Goal: Communication & Community: Answer question/provide support

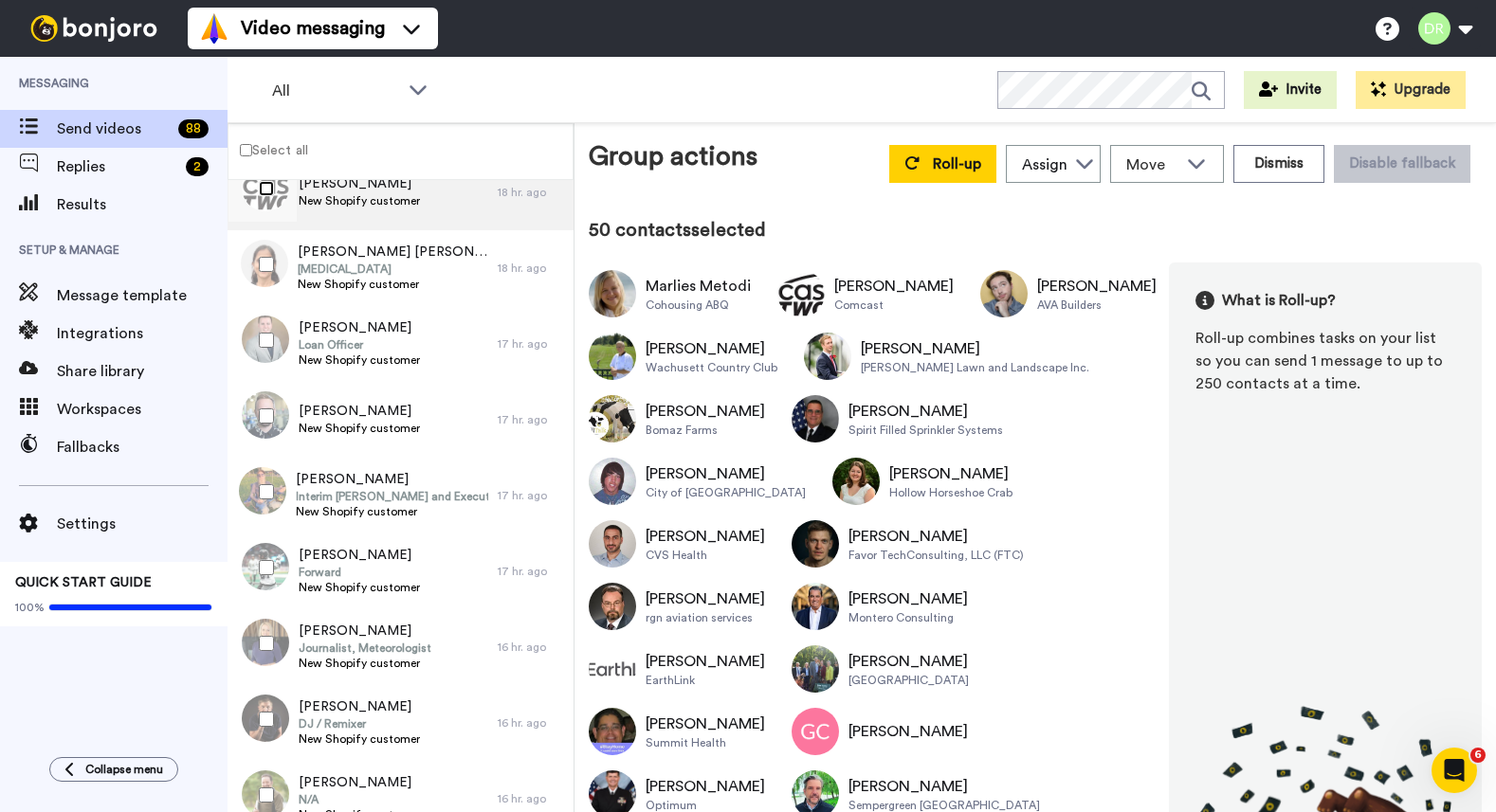
scroll to position [3911, 0]
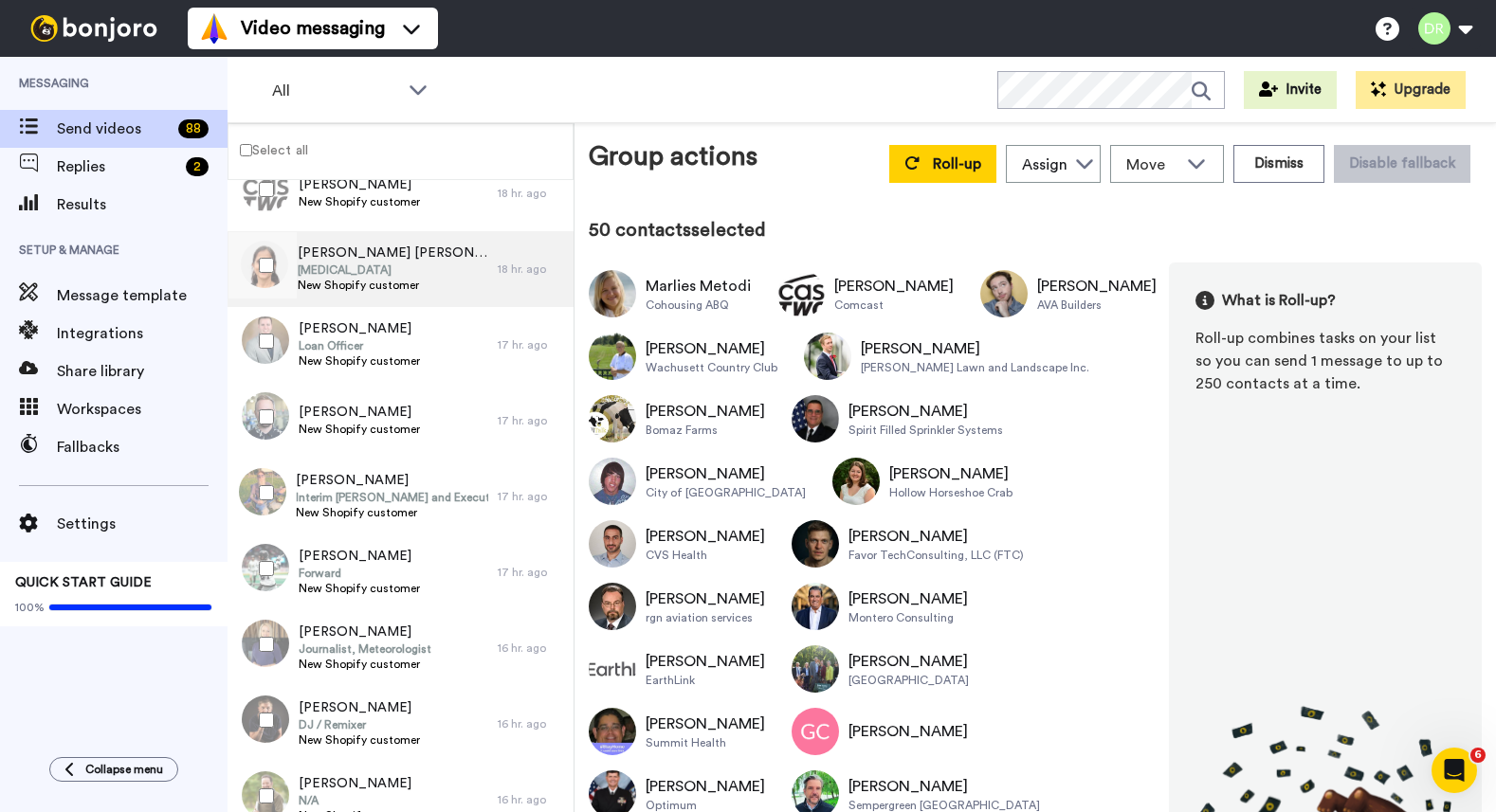
click at [322, 265] on span "Cardiologist" at bounding box center [393, 269] width 191 height 15
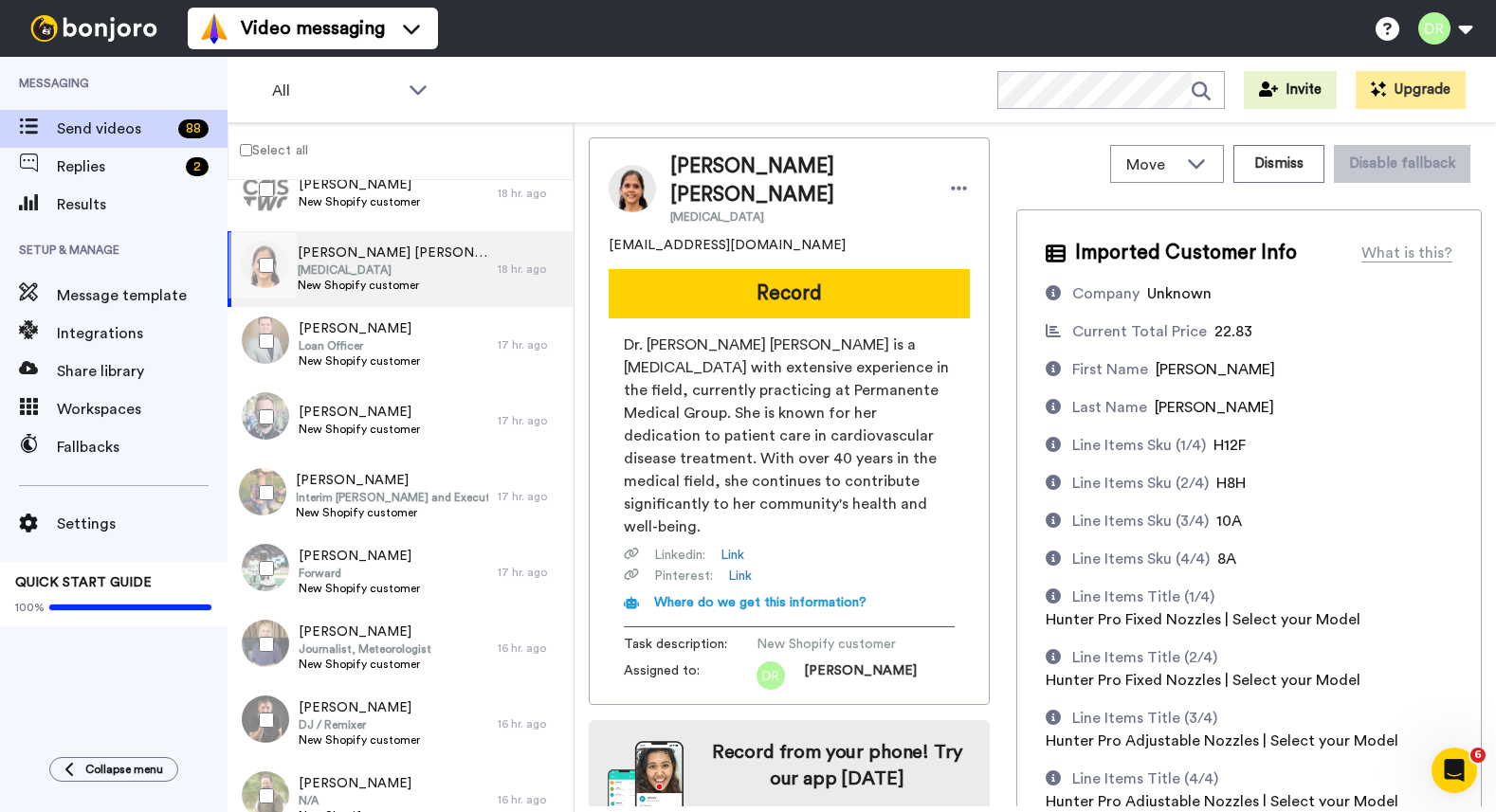
scroll to position [167, 0]
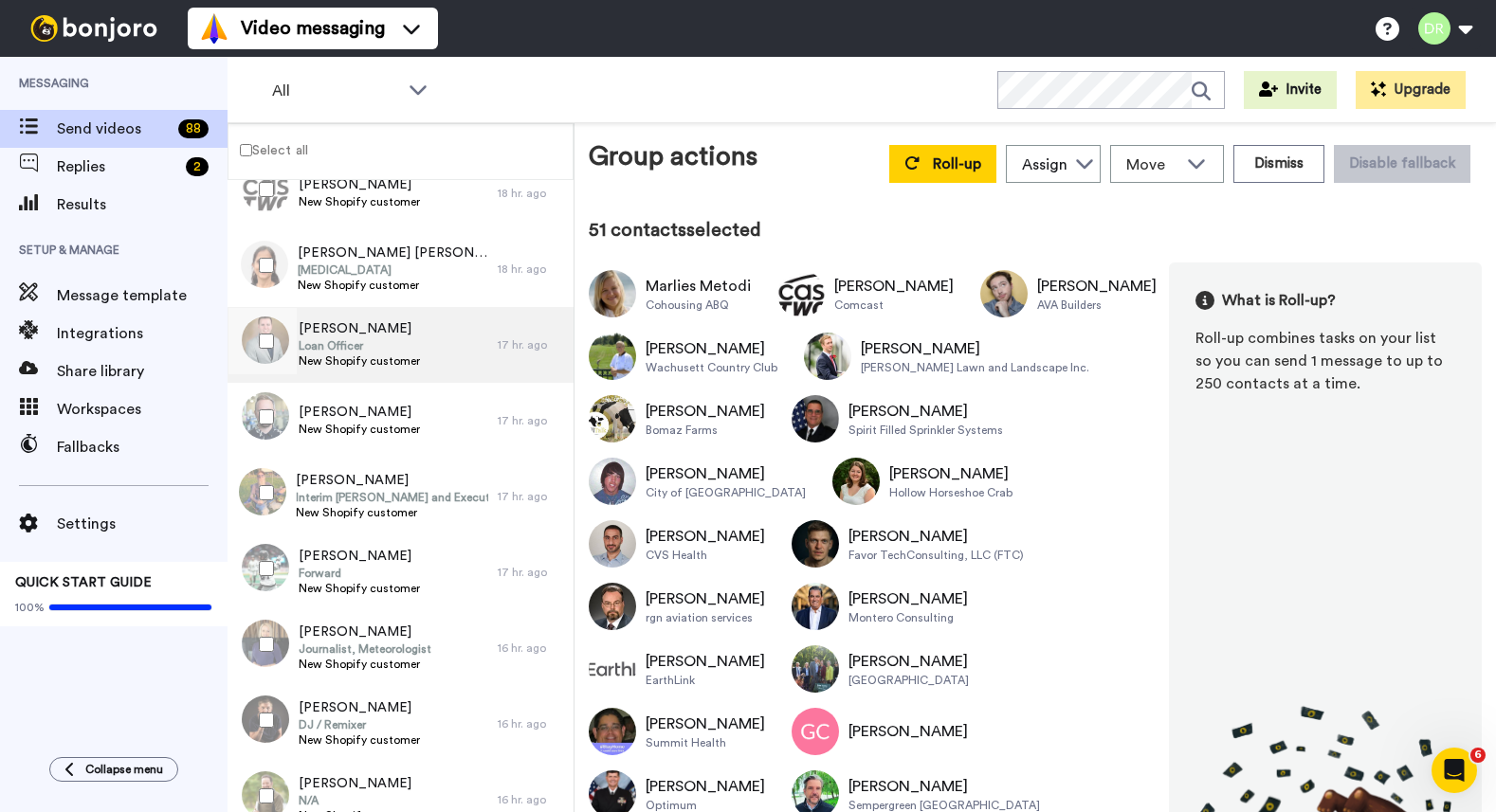
click at [344, 341] on span "Loan Officer" at bounding box center [359, 345] width 121 height 15
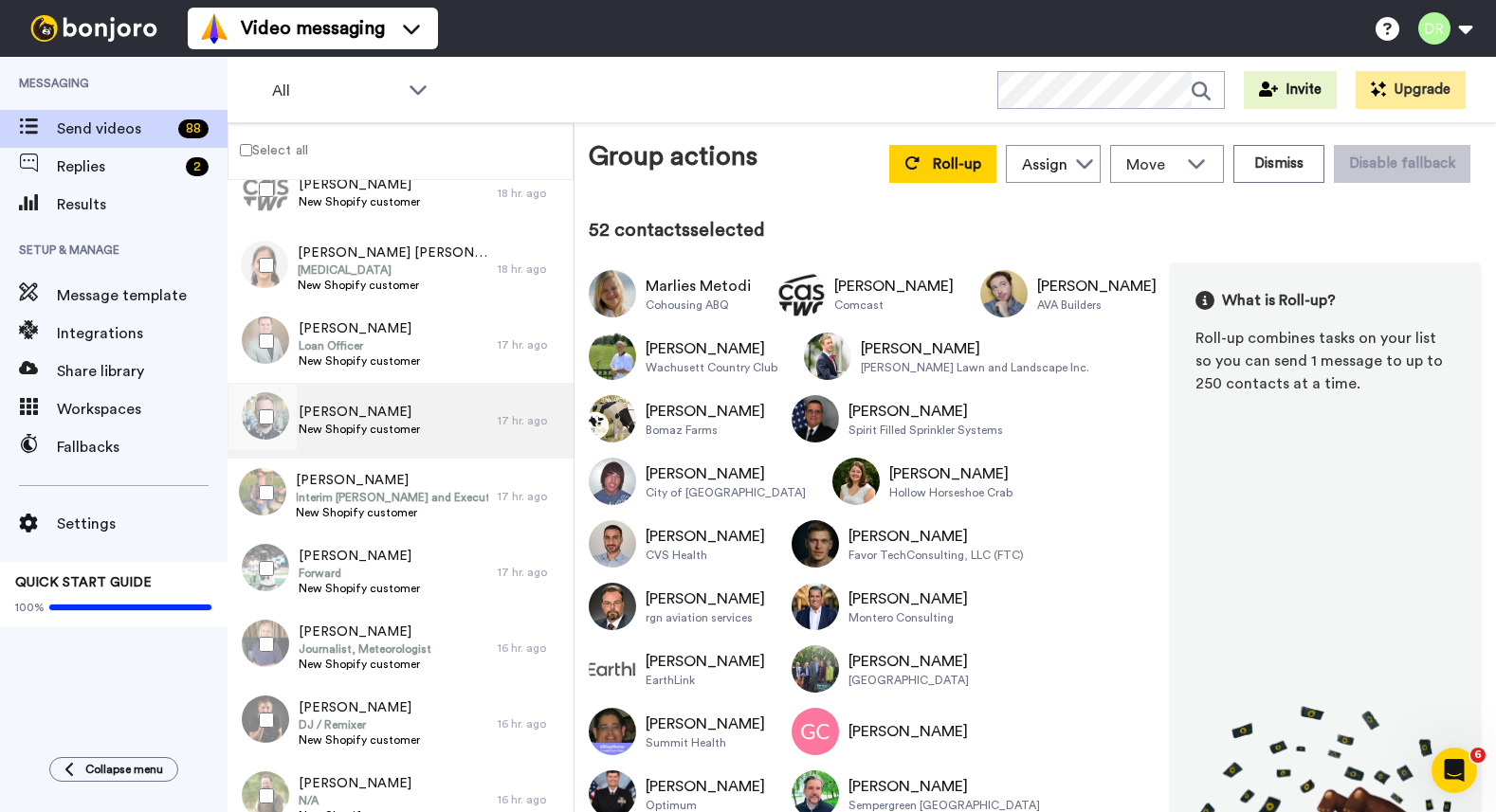
click at [334, 401] on div "Kevin Uhl New Shopify customer" at bounding box center [362, 421] width 270 height 75
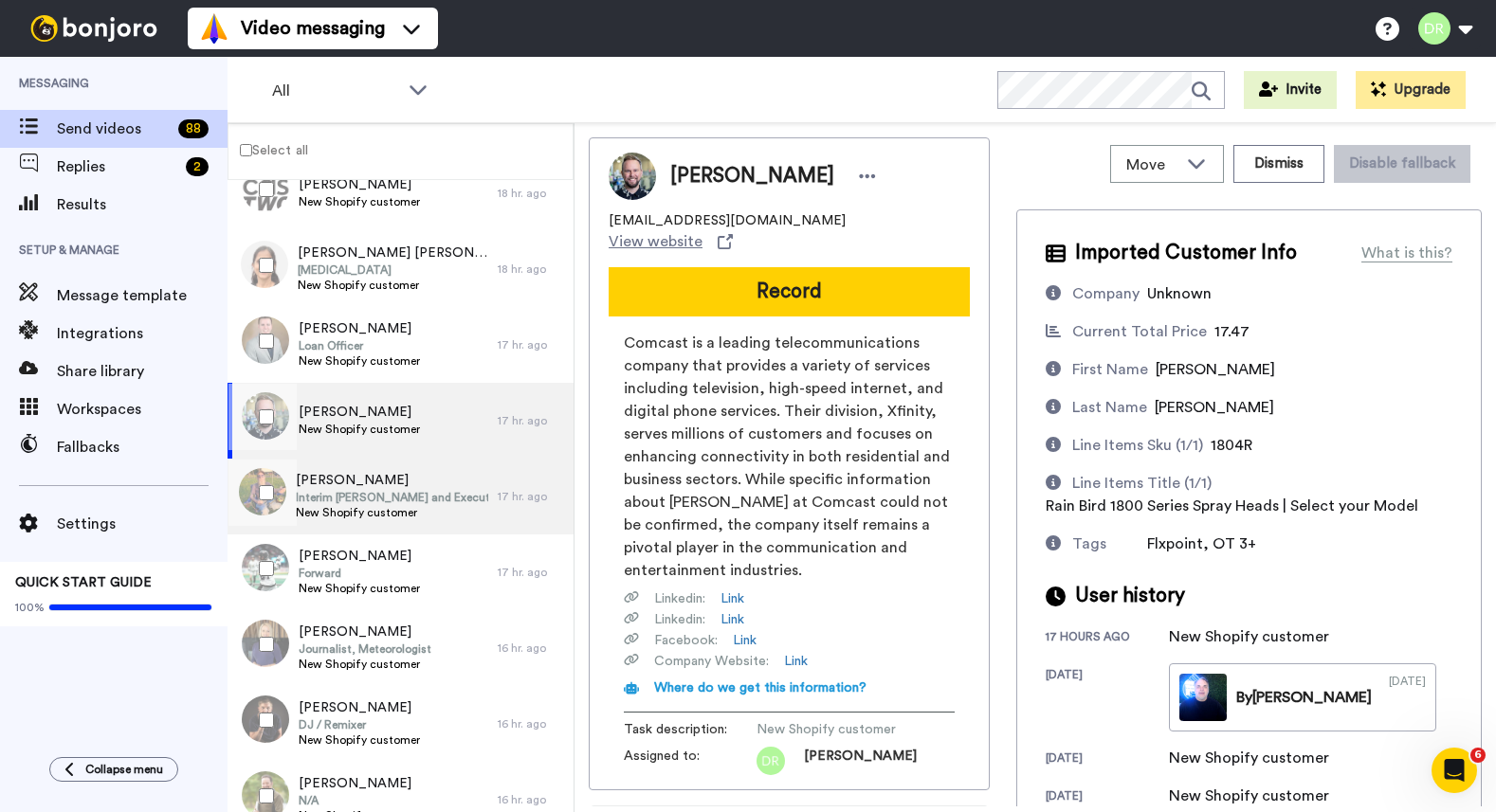
click at [339, 472] on span "Brian Payne" at bounding box center [392, 480] width 193 height 19
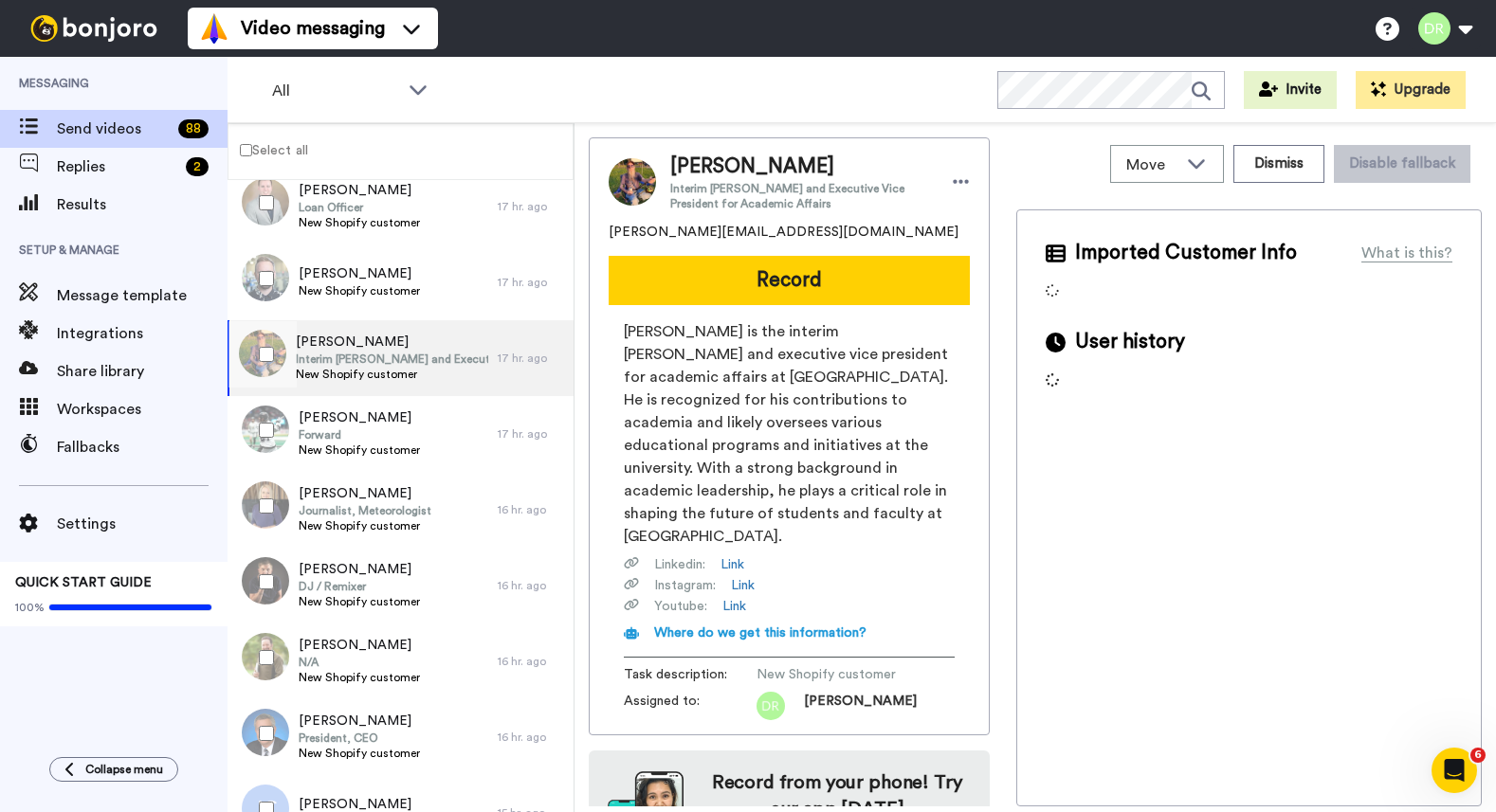
scroll to position [4060, 0]
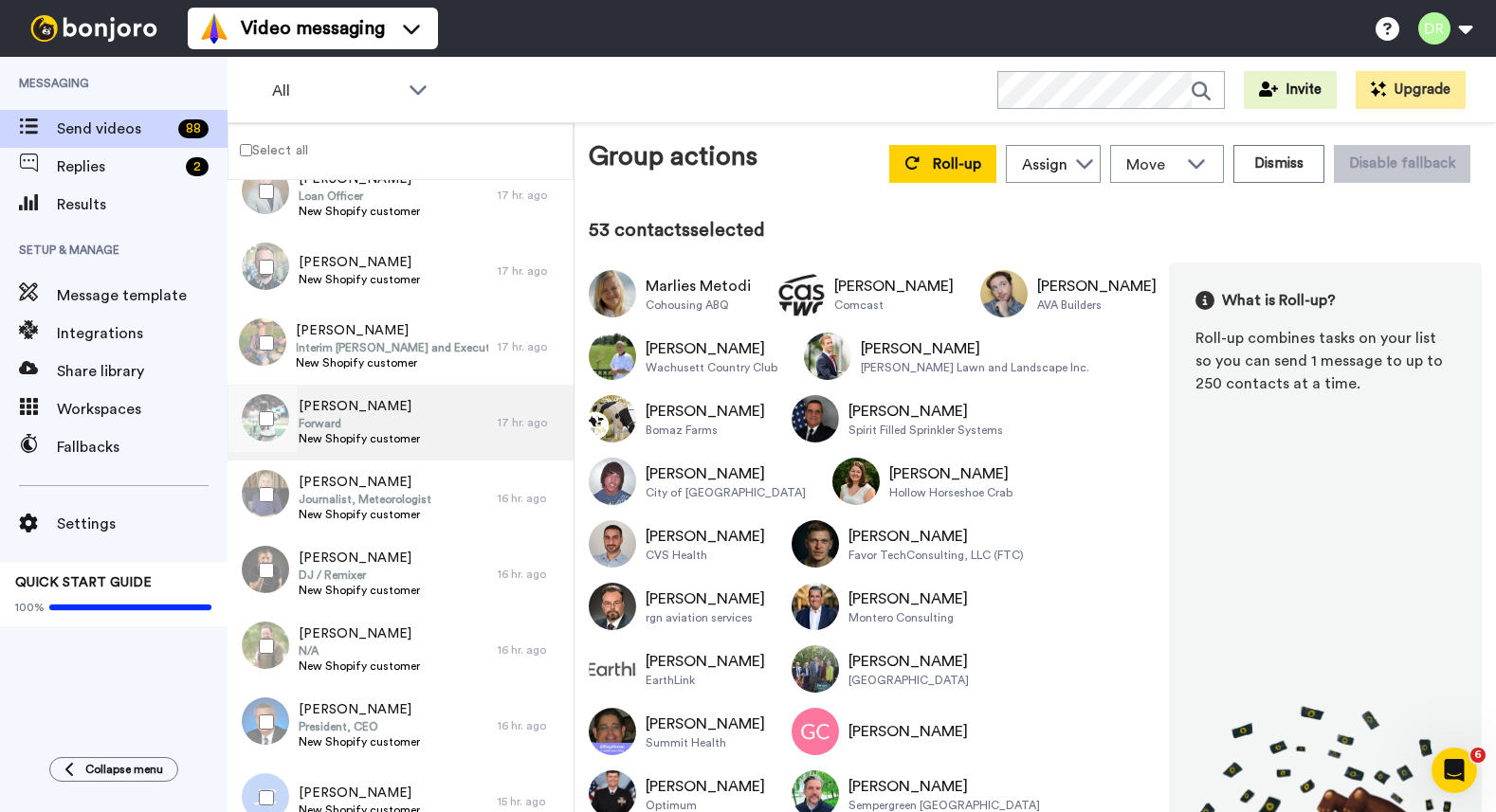
click at [340, 416] on span "Forward" at bounding box center [359, 423] width 121 height 15
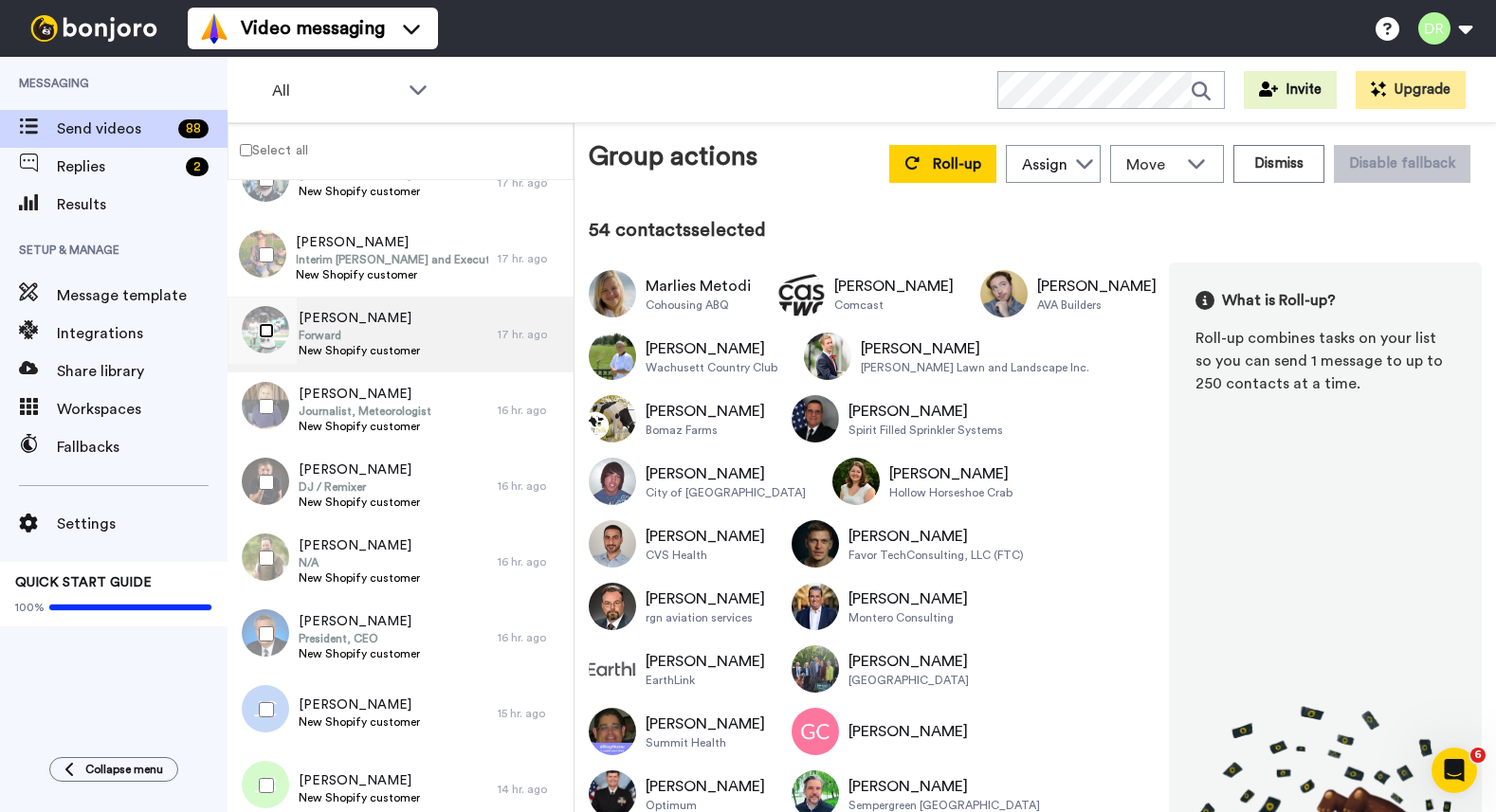
scroll to position [4182, 0]
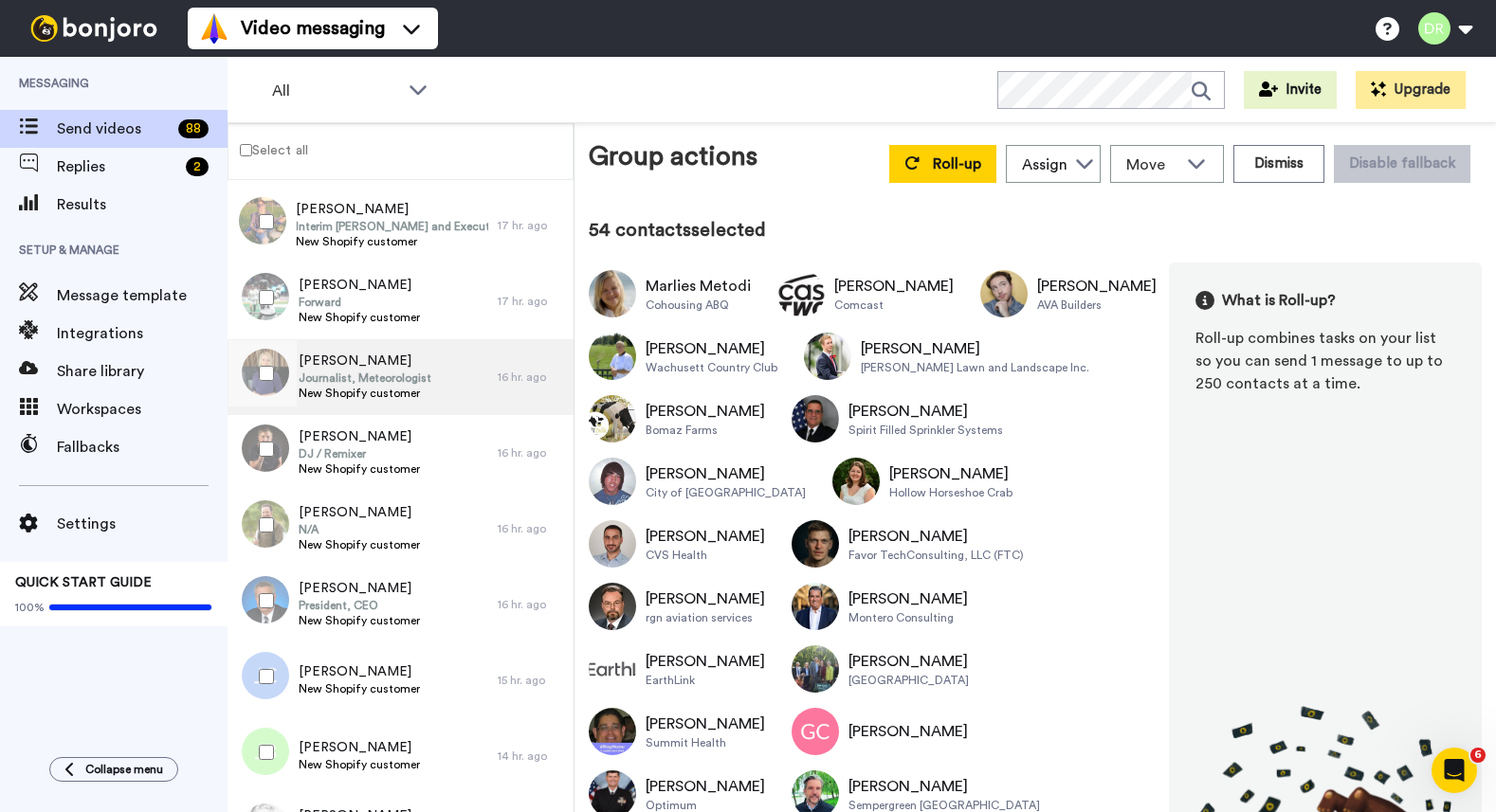
click at [360, 367] on span "Kirsten Lang" at bounding box center [365, 360] width 133 height 19
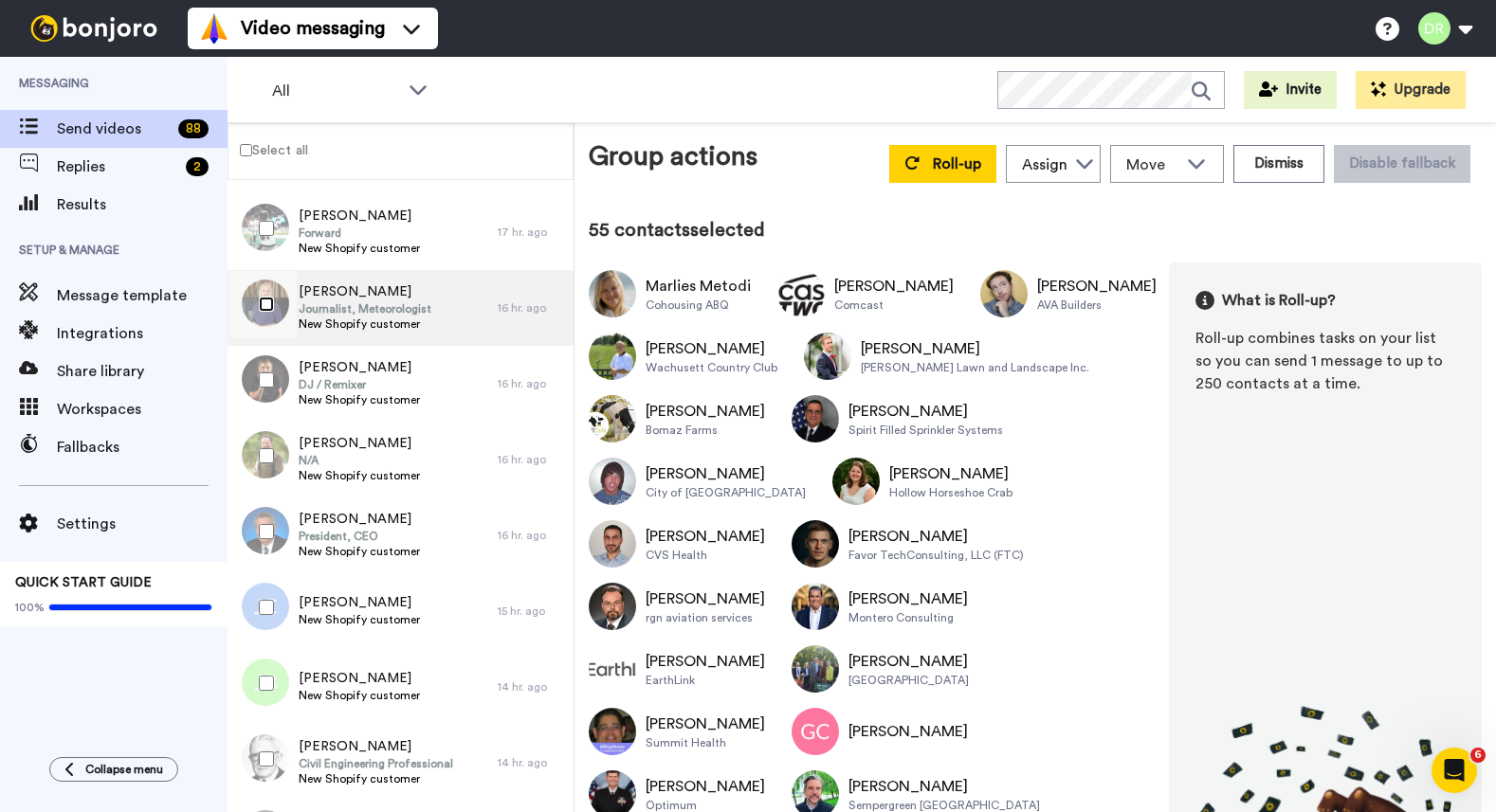
scroll to position [4255, 0]
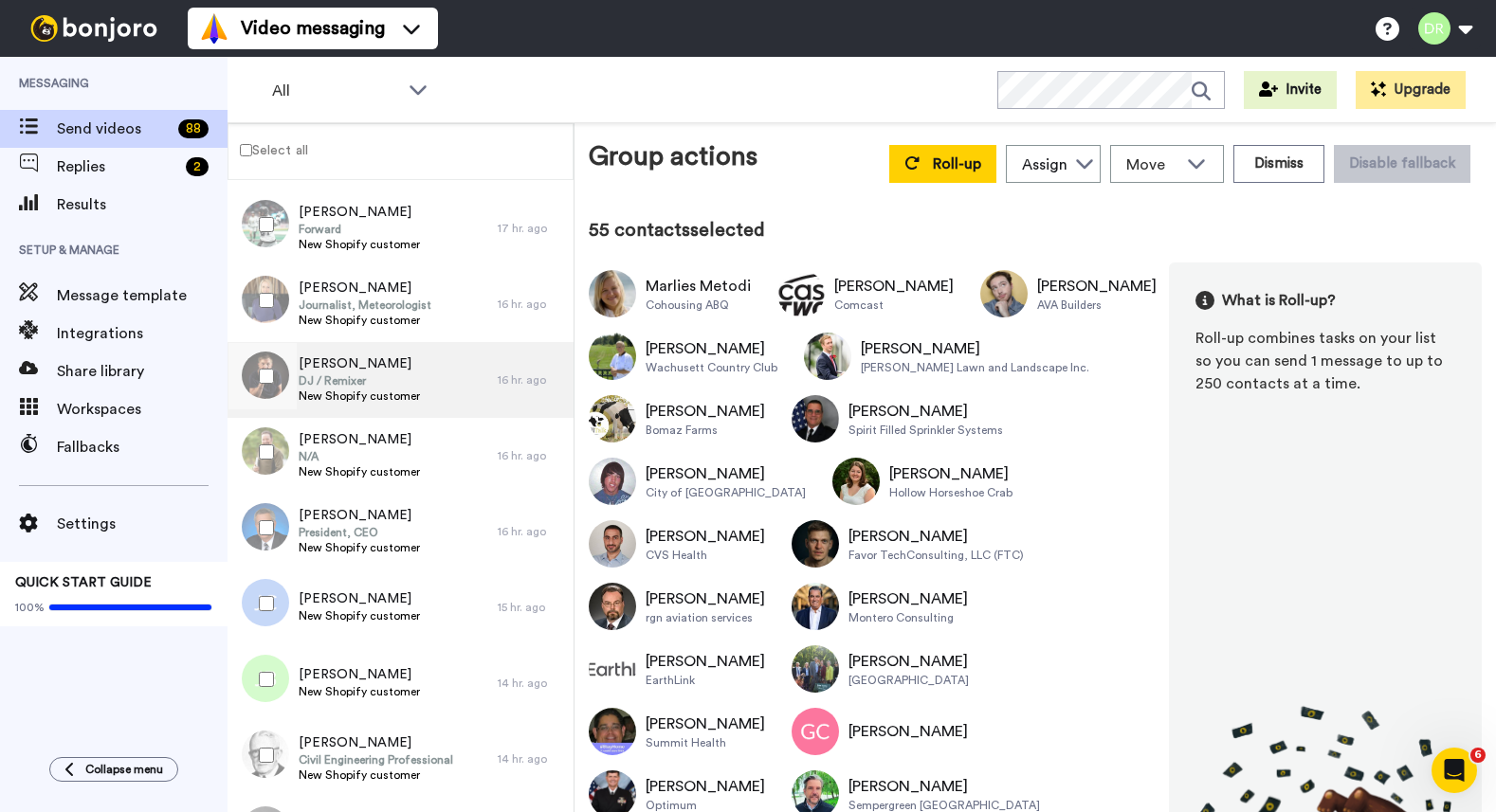
click at [336, 377] on span "DJ / Remixer" at bounding box center [359, 380] width 121 height 15
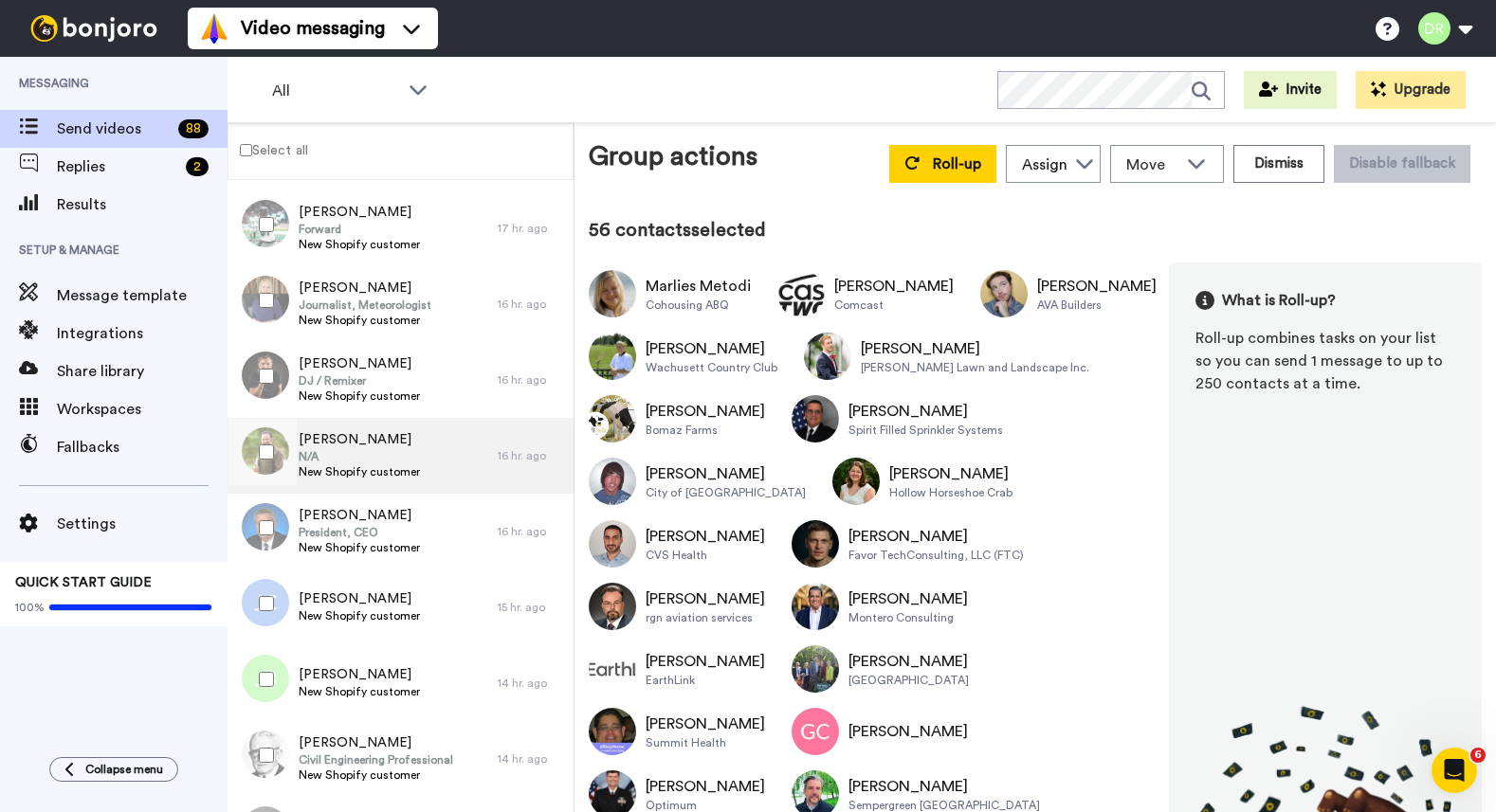
click at [354, 445] on span "John Briggs" at bounding box center [359, 439] width 121 height 19
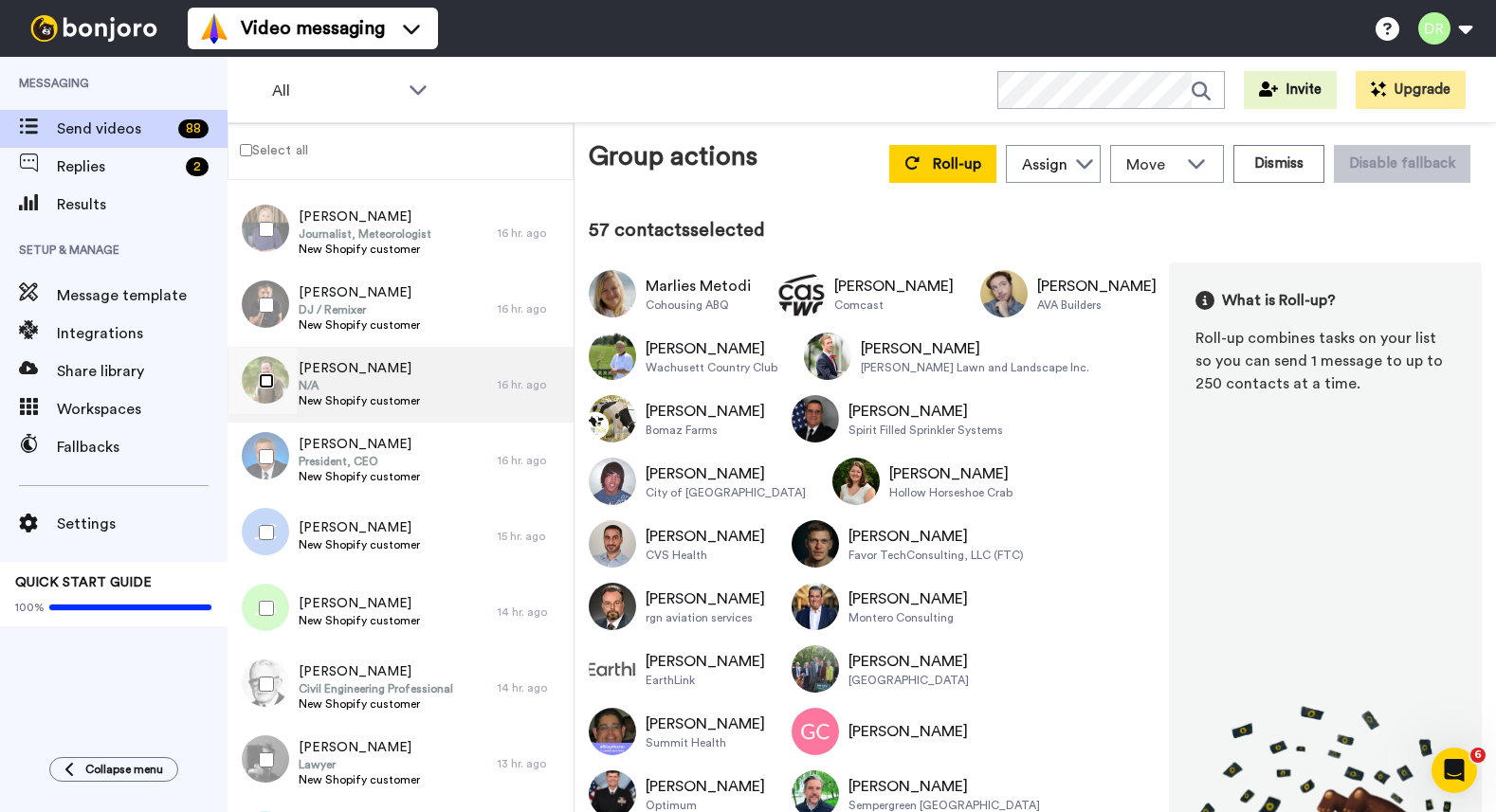
scroll to position [4333, 0]
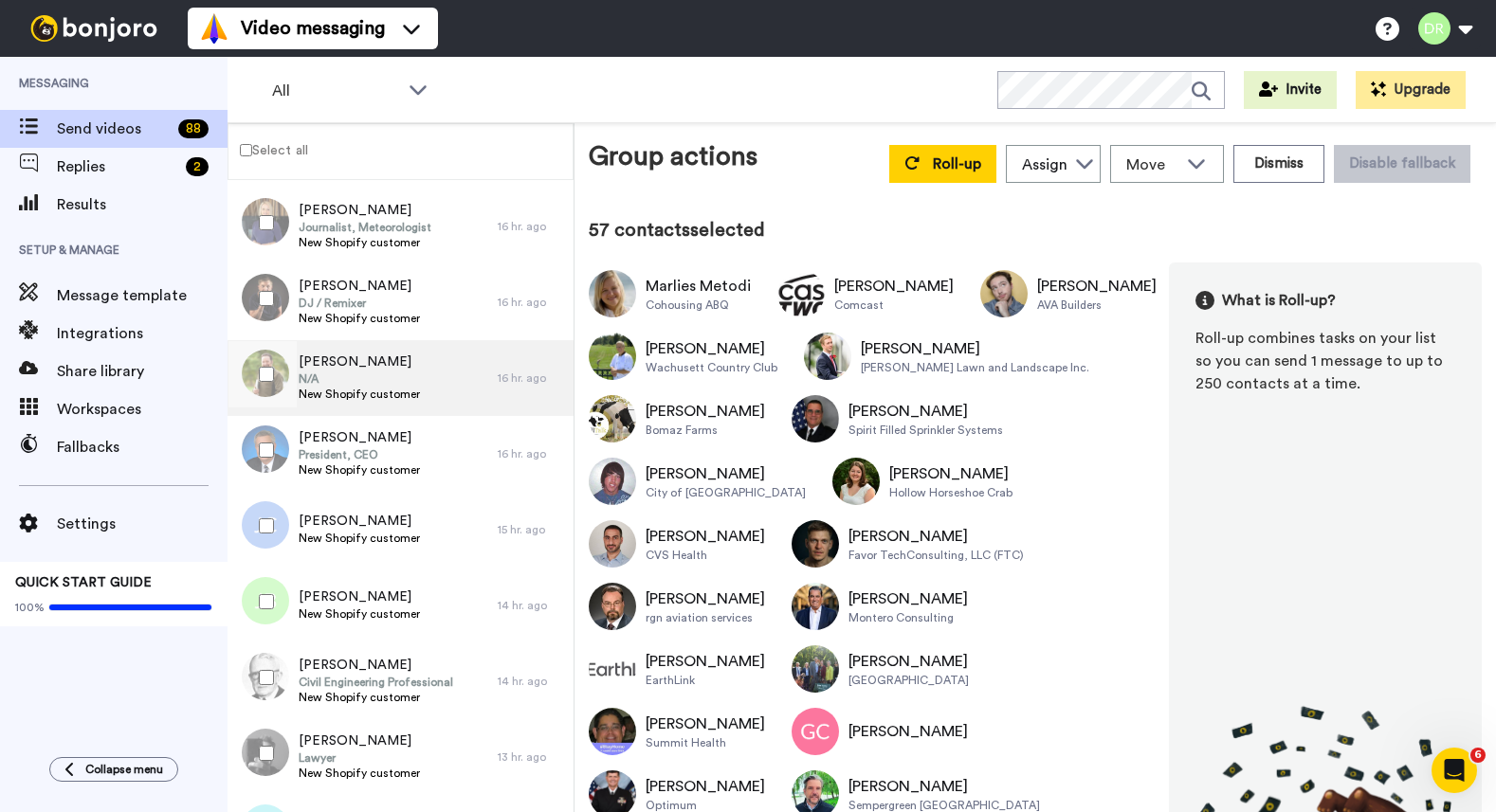
click at [326, 440] on span "Raymond Schwertner" at bounding box center [359, 438] width 121 height 19
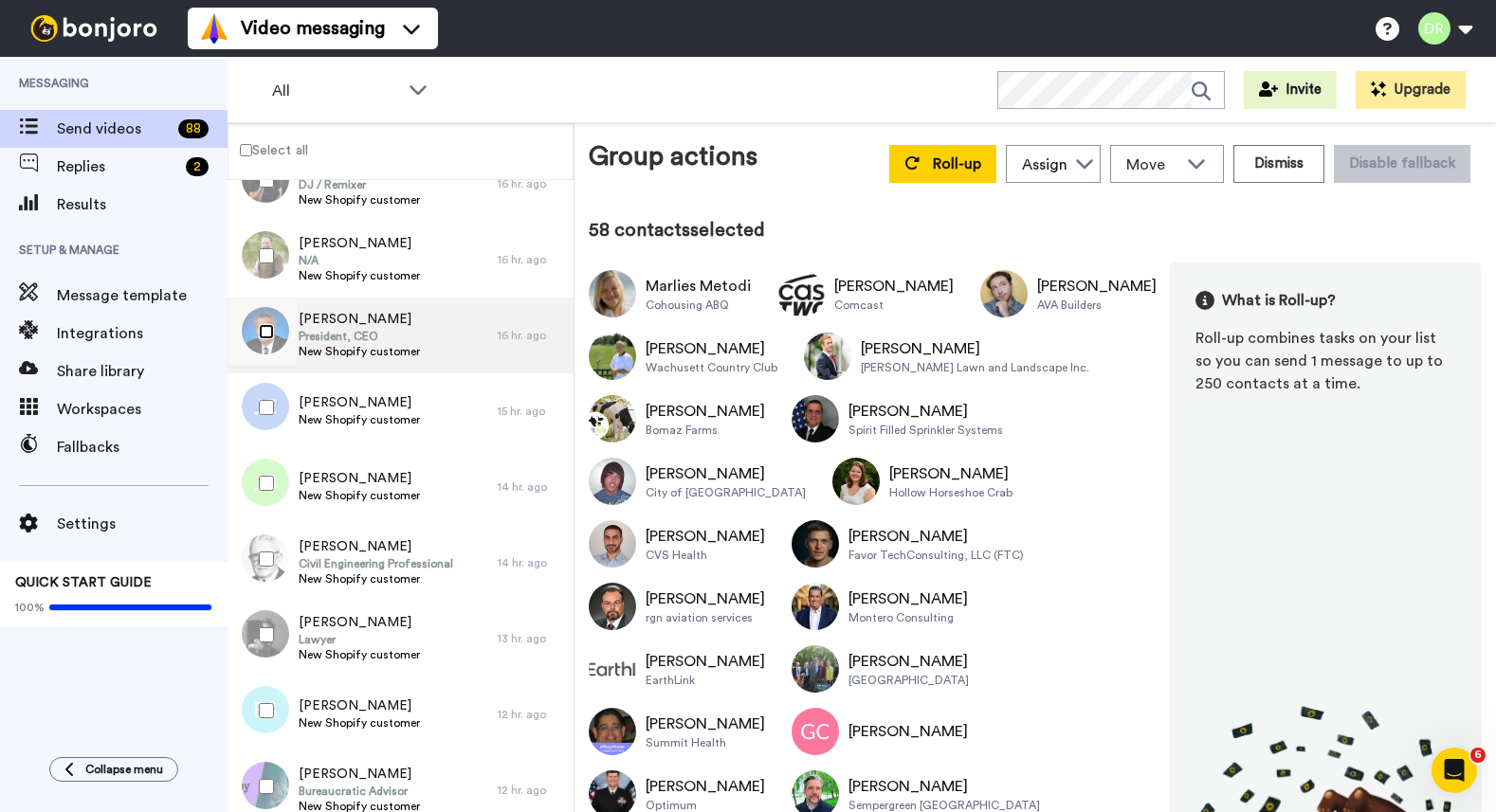
scroll to position [4461, 0]
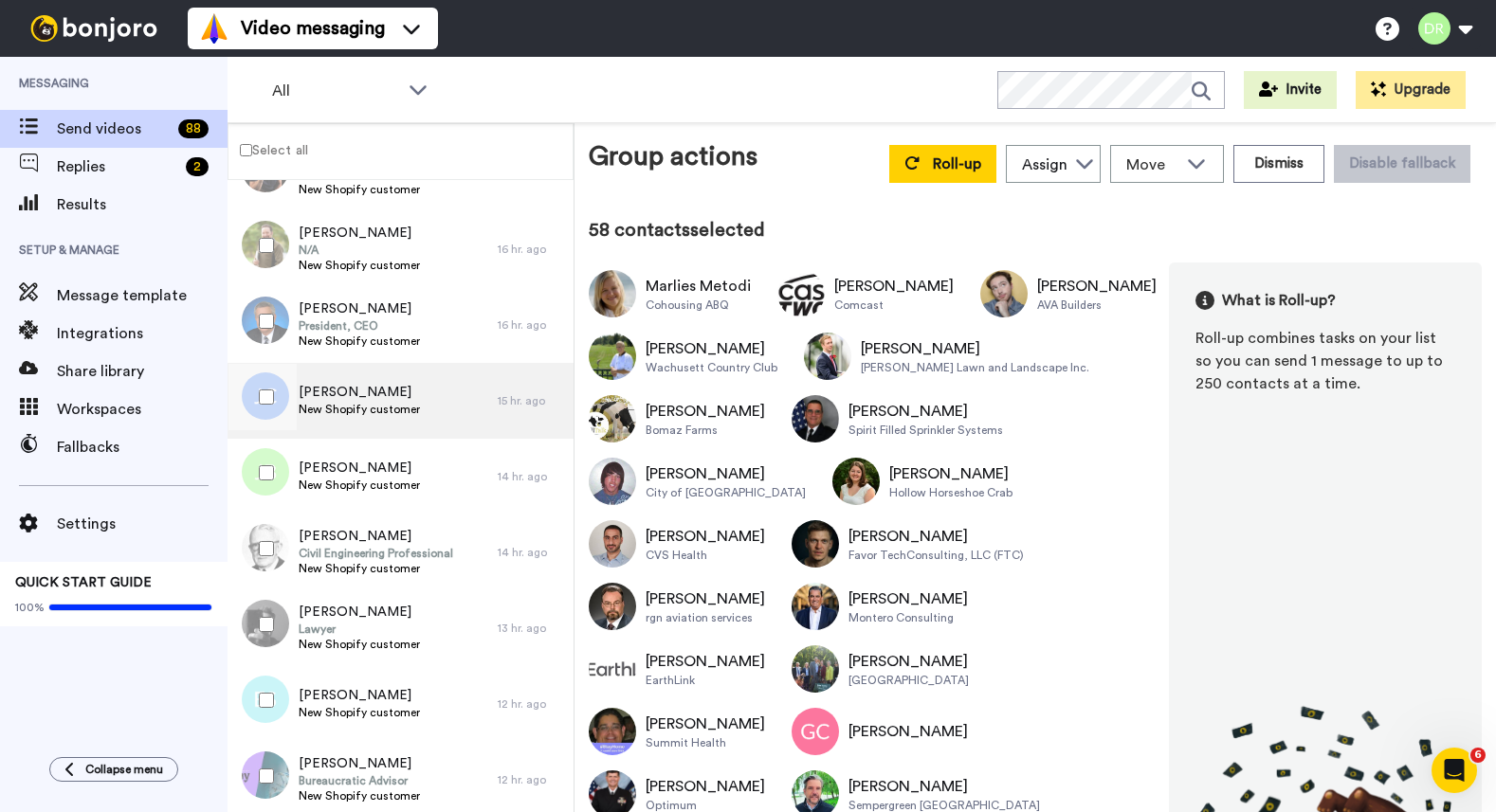
click at [340, 404] on span "New Shopify customer" at bounding box center [359, 409] width 121 height 15
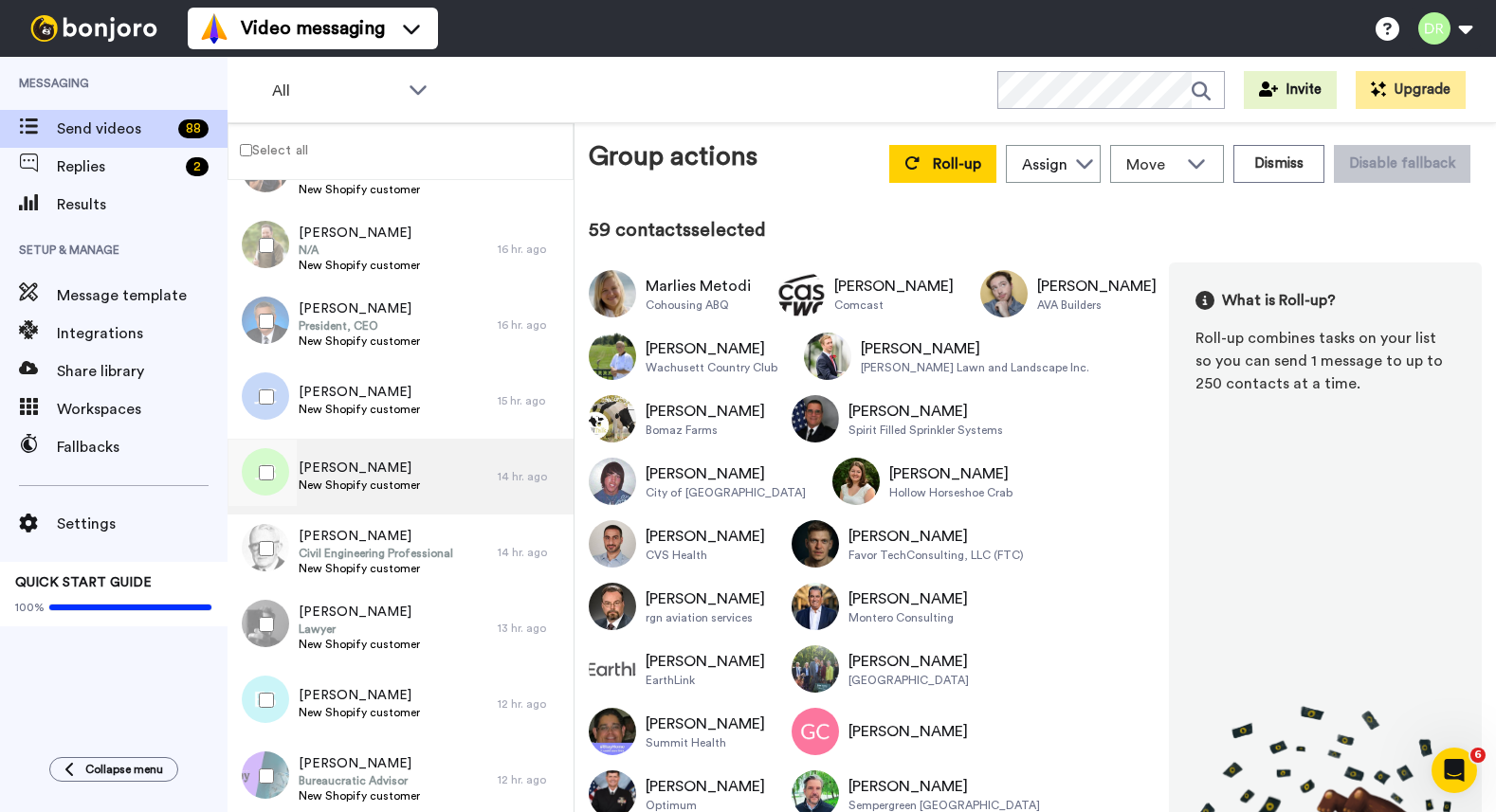
click at [333, 459] on span "[PERSON_NAME]" at bounding box center [359, 468] width 121 height 19
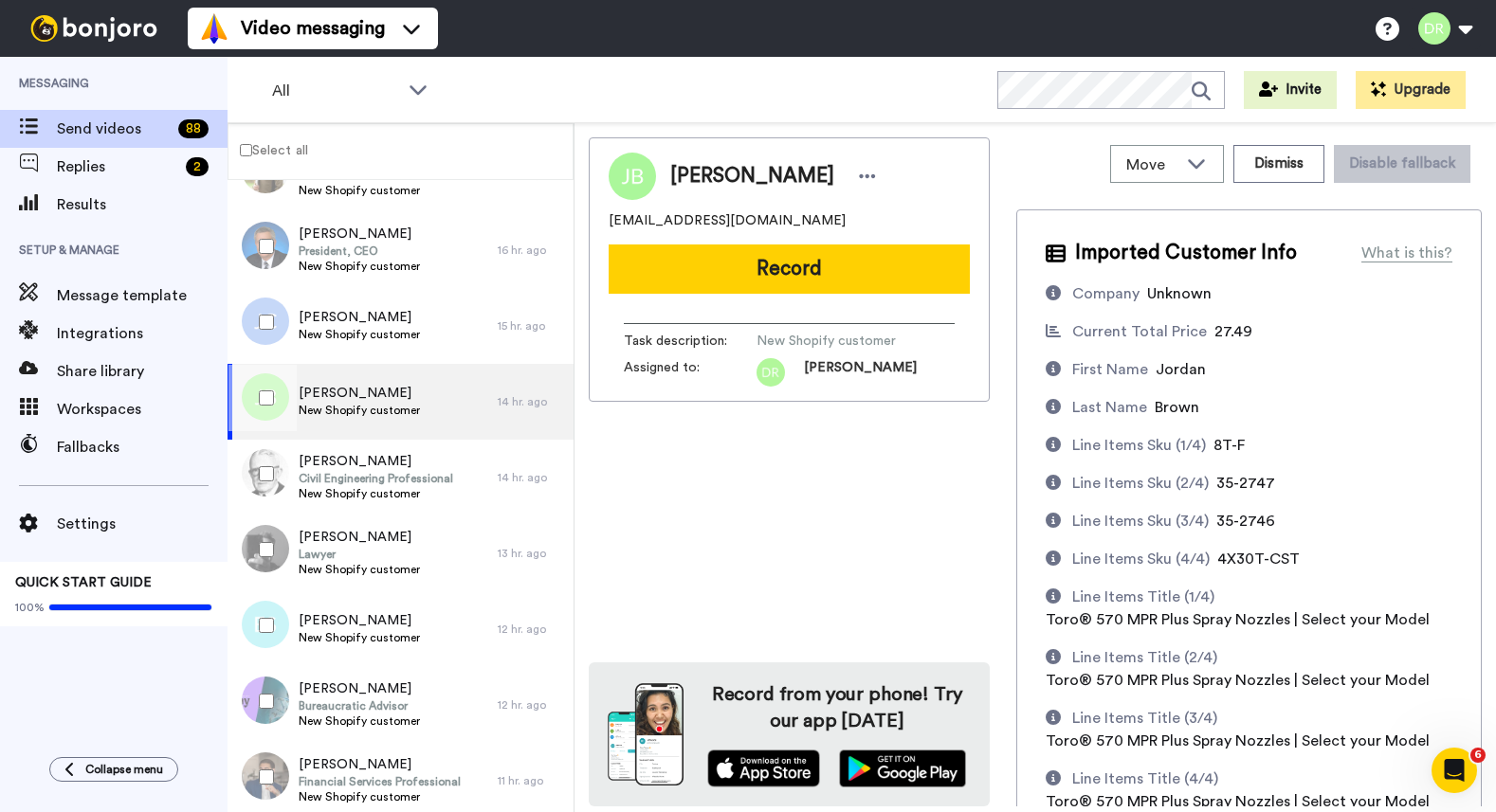
scroll to position [4538, 0]
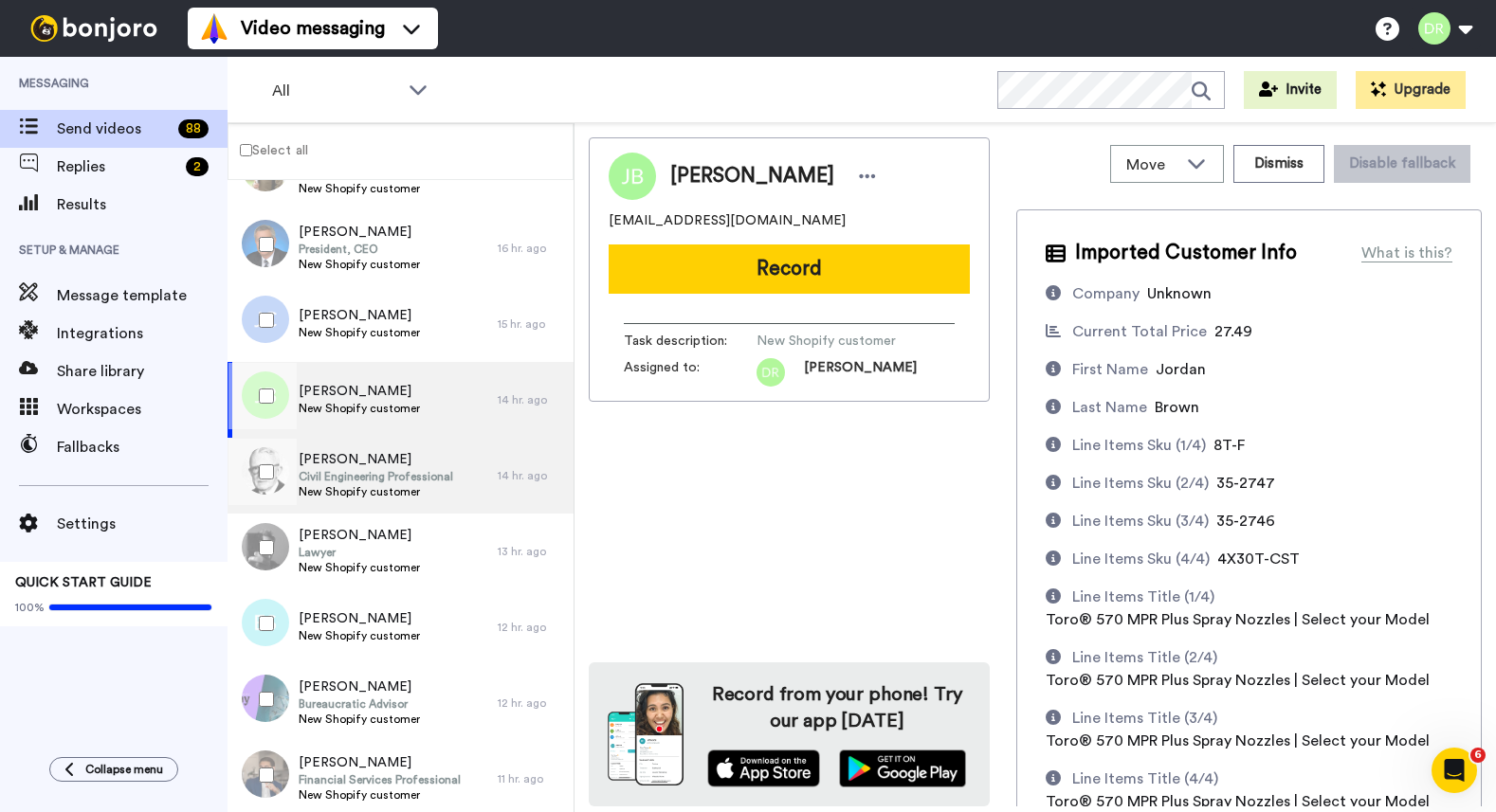
click at [335, 464] on span "Arthur Colvin" at bounding box center [376, 460] width 155 height 19
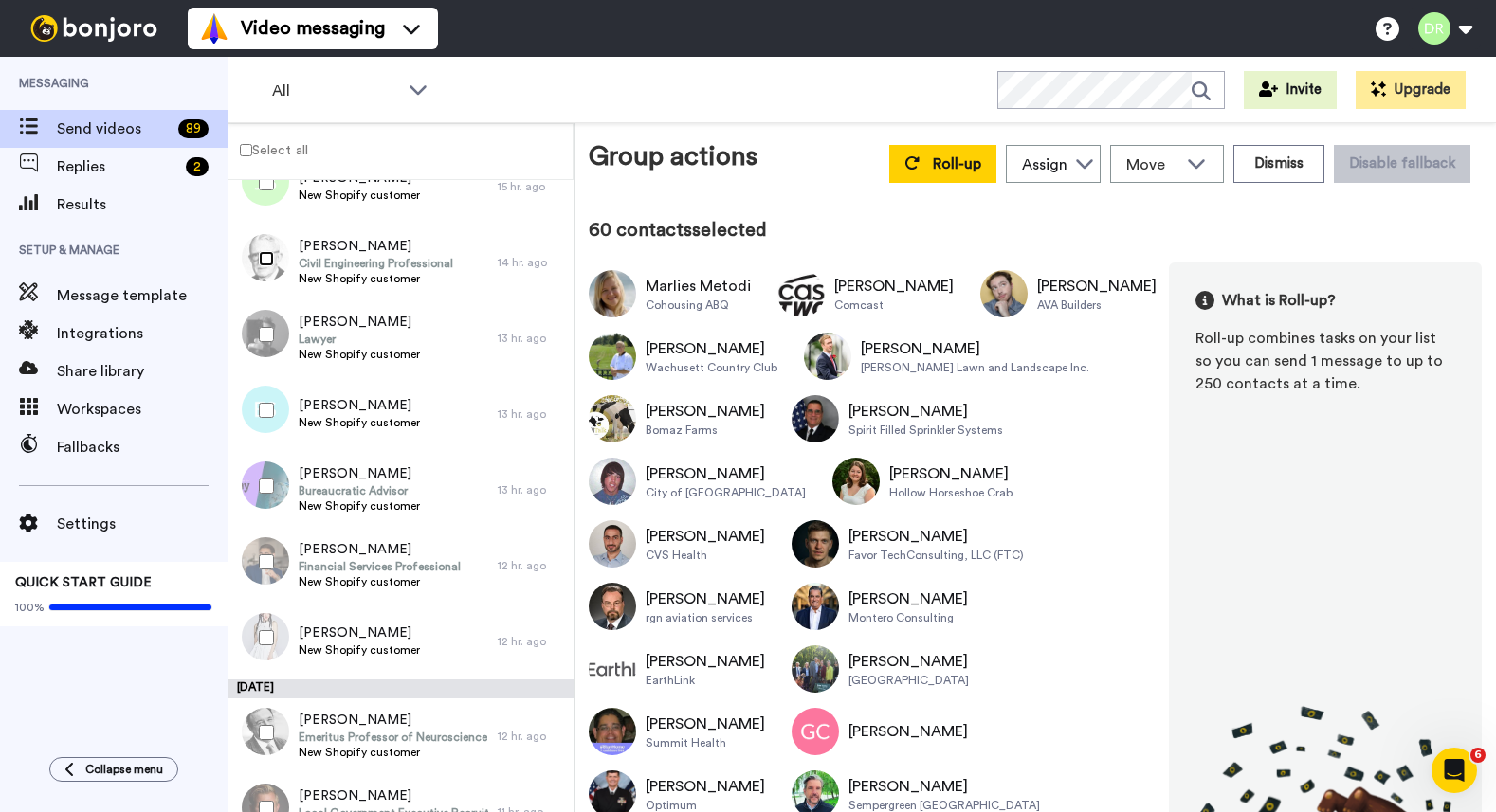
scroll to position [4753, 0]
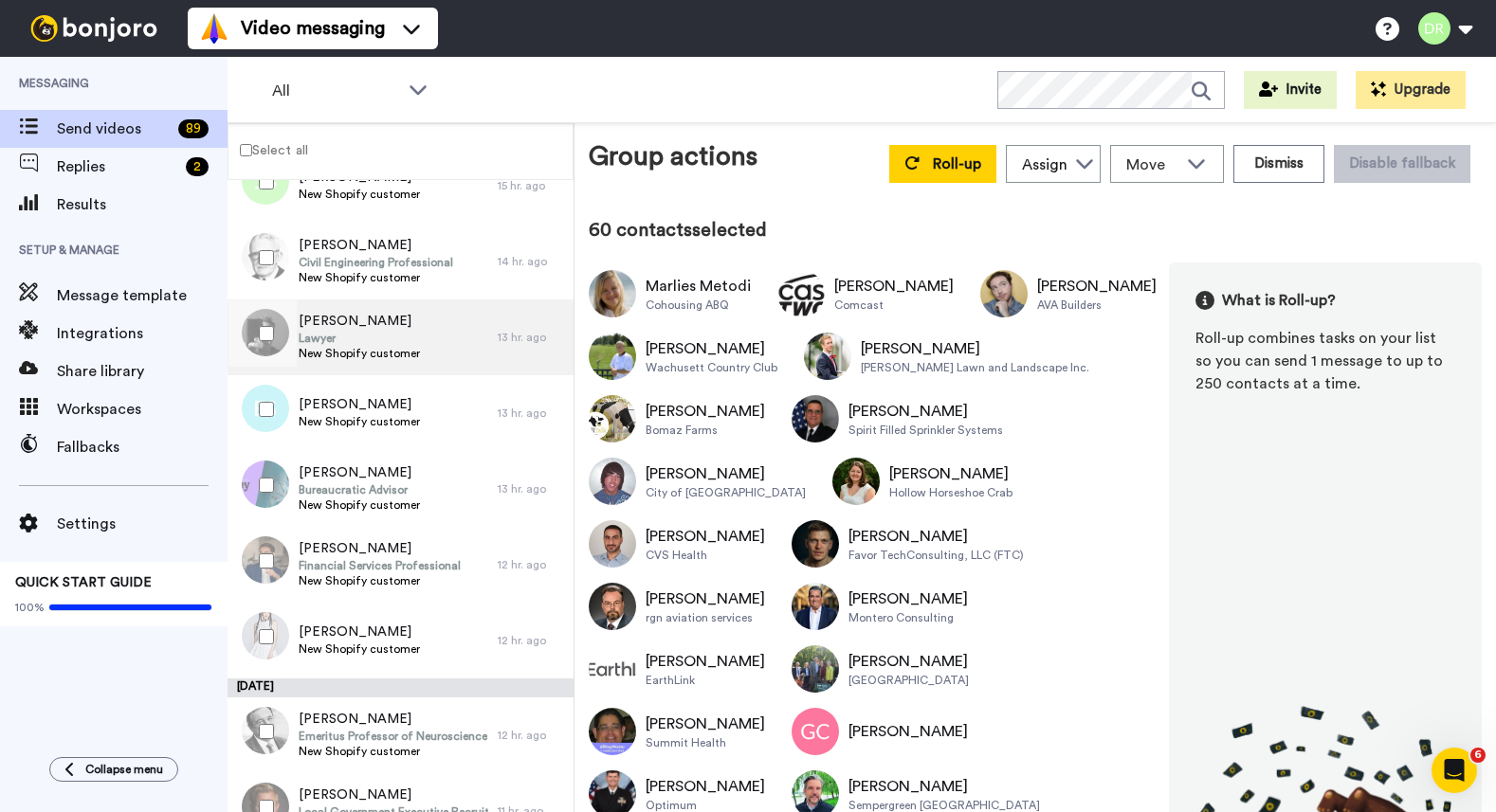
click at [364, 331] on span "Lawyer" at bounding box center [359, 338] width 121 height 15
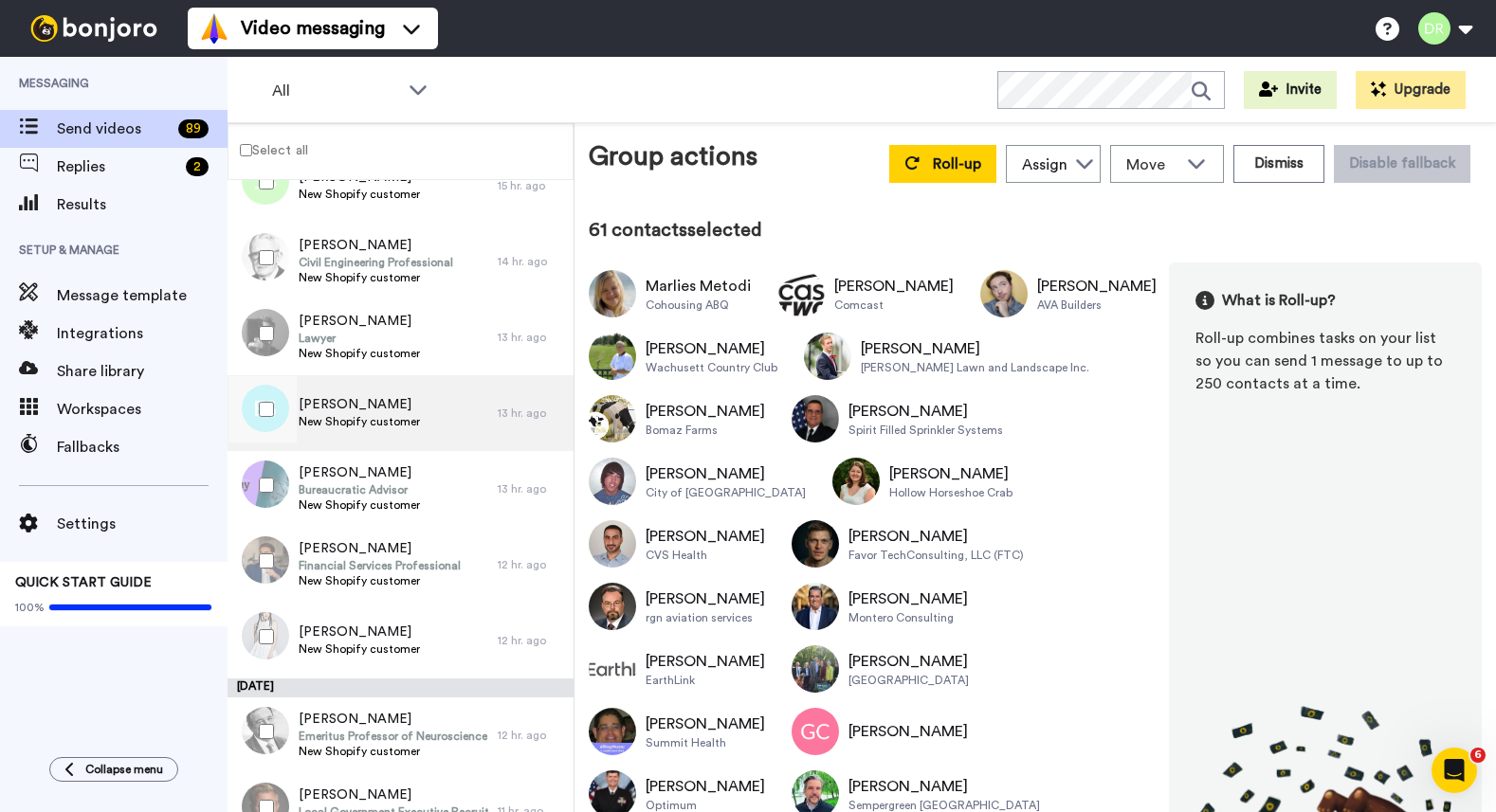
click at [337, 415] on span "New Shopify customer" at bounding box center [359, 421] width 121 height 15
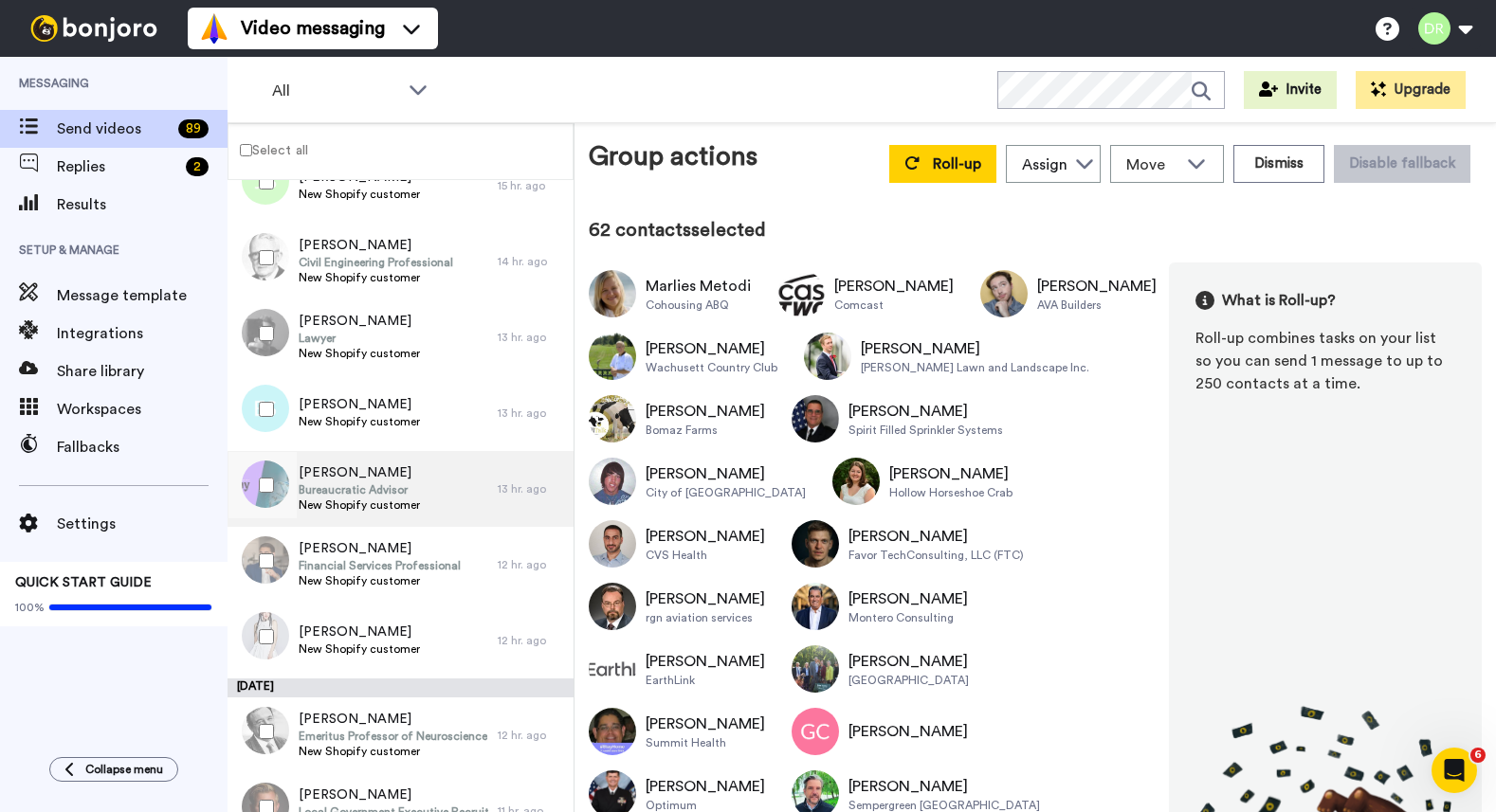
click at [338, 466] on span "Malky Tauber" at bounding box center [359, 473] width 121 height 19
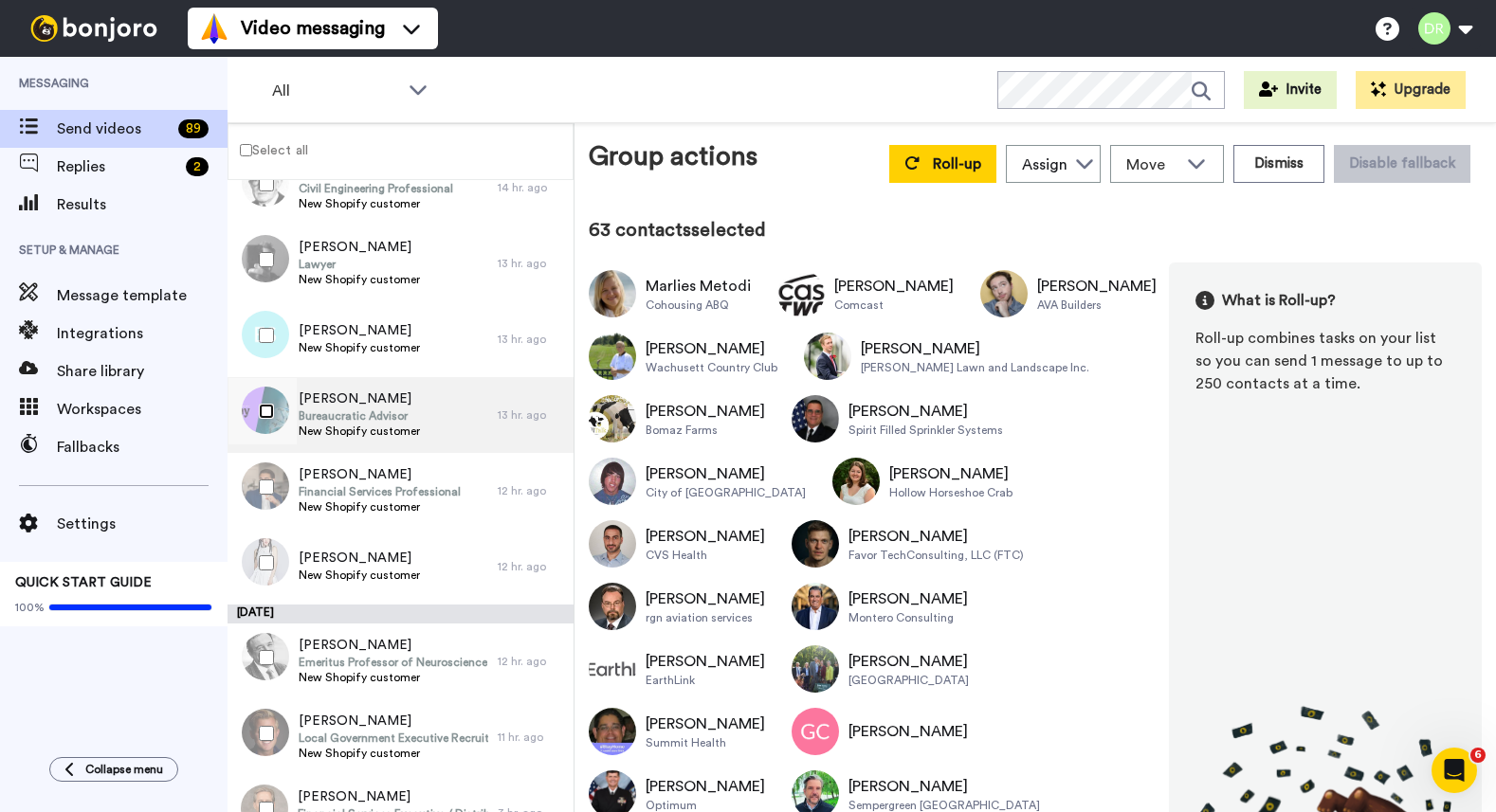
scroll to position [4827, 0]
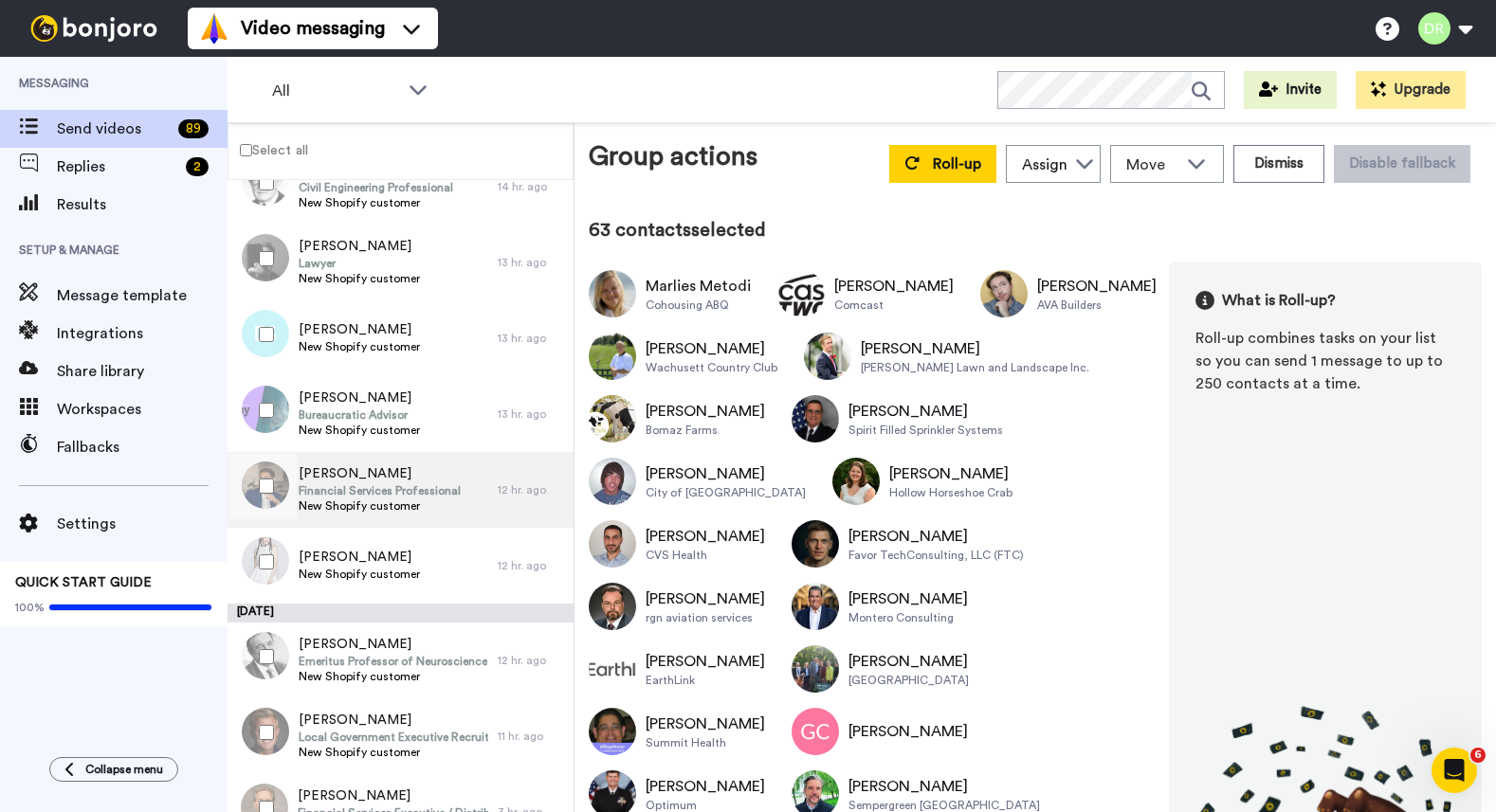
click at [369, 486] on span "Financial Services Professional" at bounding box center [379, 490] width 162 height 15
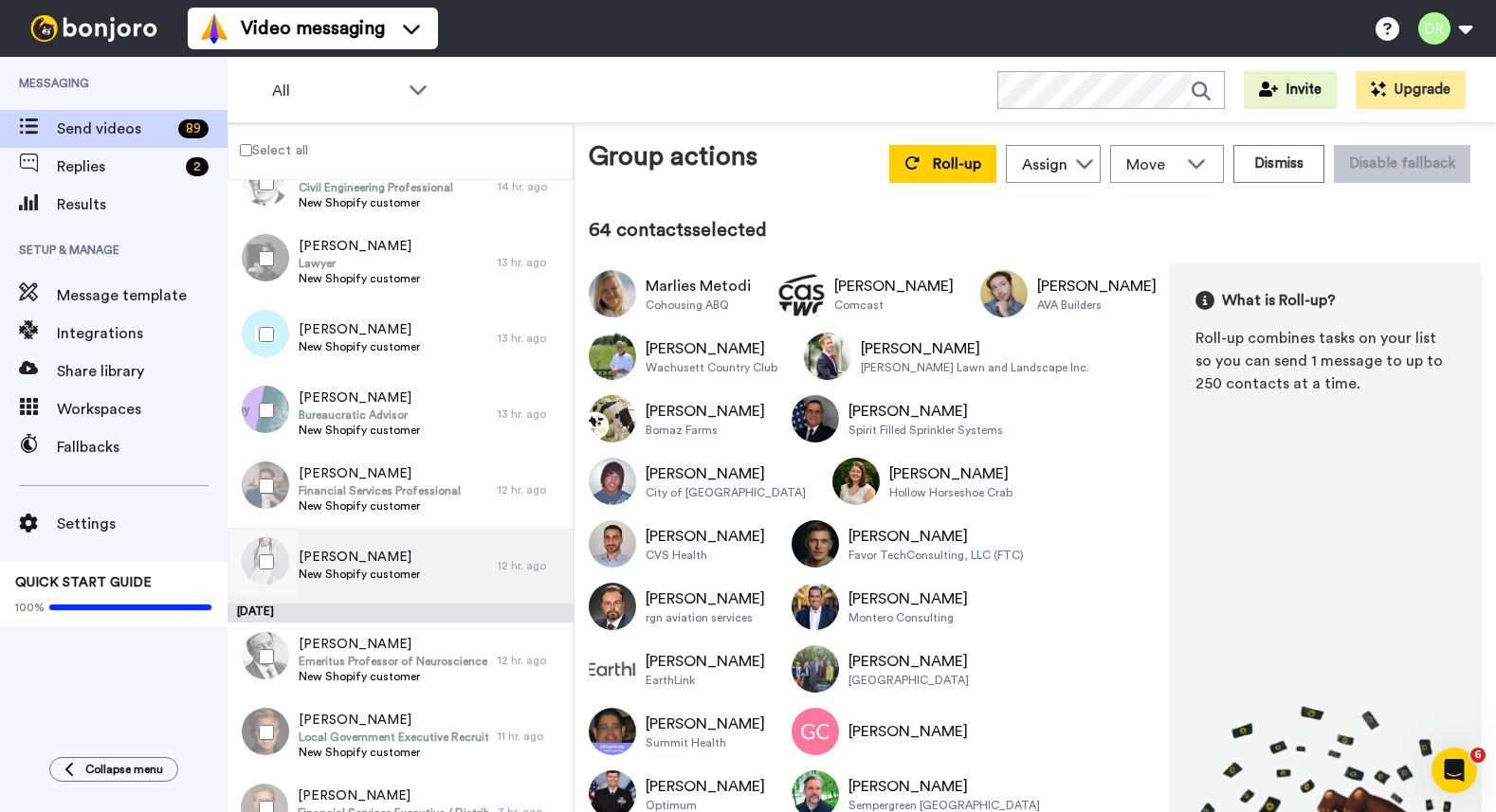
click at [355, 563] on span "Sooyoung Lee" at bounding box center [359, 557] width 121 height 19
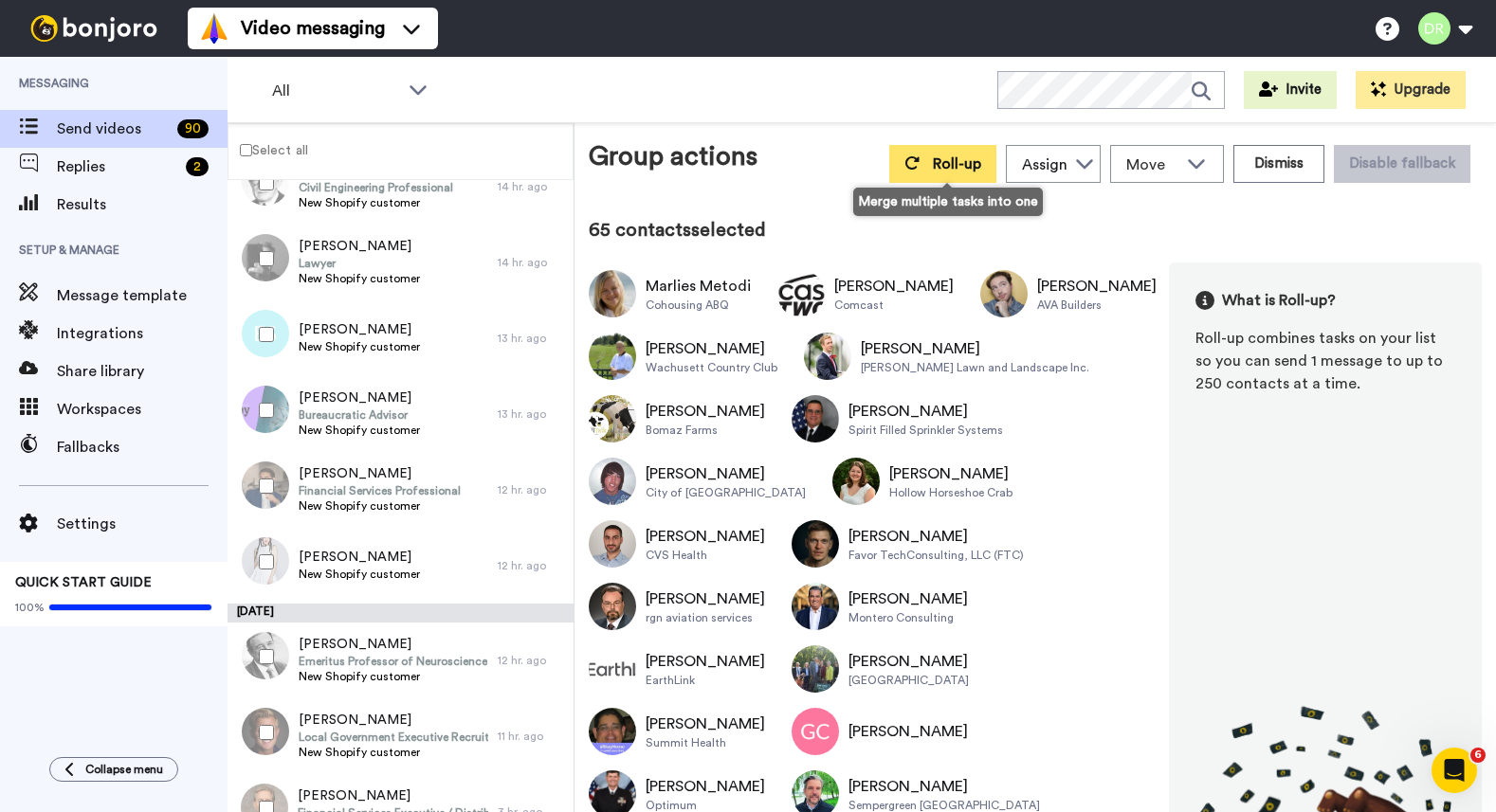
click at [946, 165] on span "Roll-up" at bounding box center [957, 164] width 49 height 15
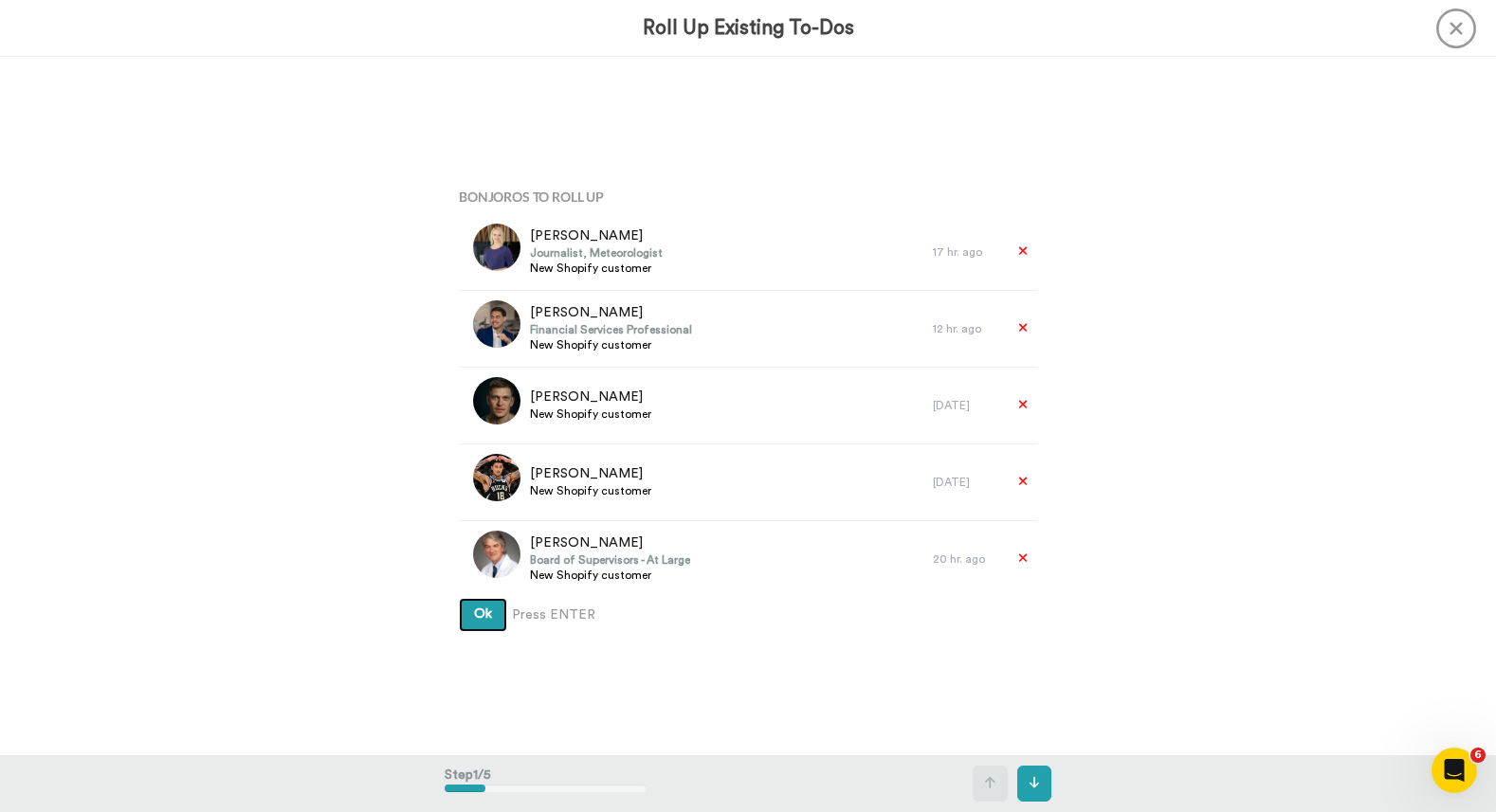
click at [492, 615] on button "Ok" at bounding box center [482, 614] width 49 height 34
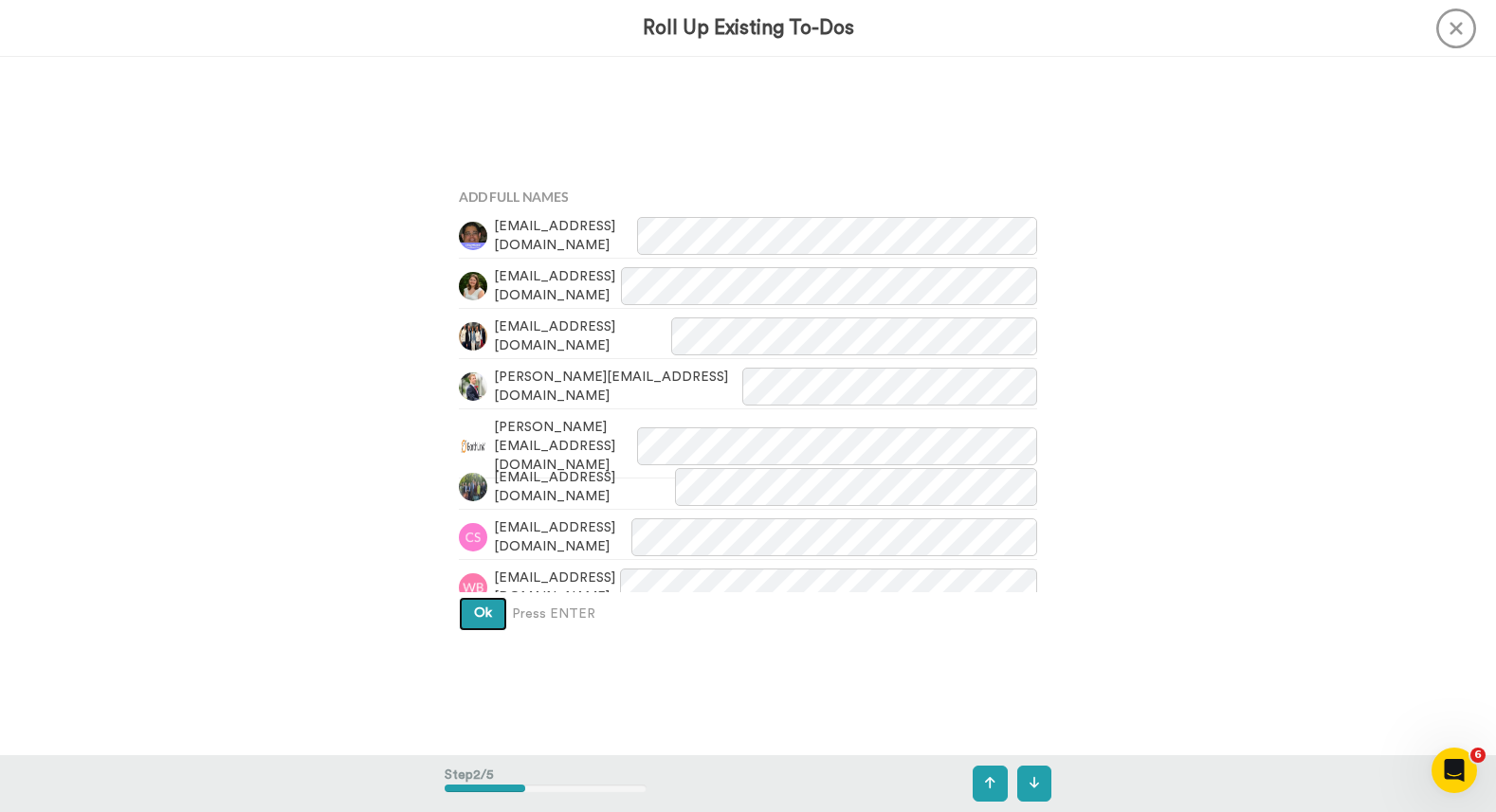
click at [492, 615] on button "Ok" at bounding box center [482, 614] width 49 height 34
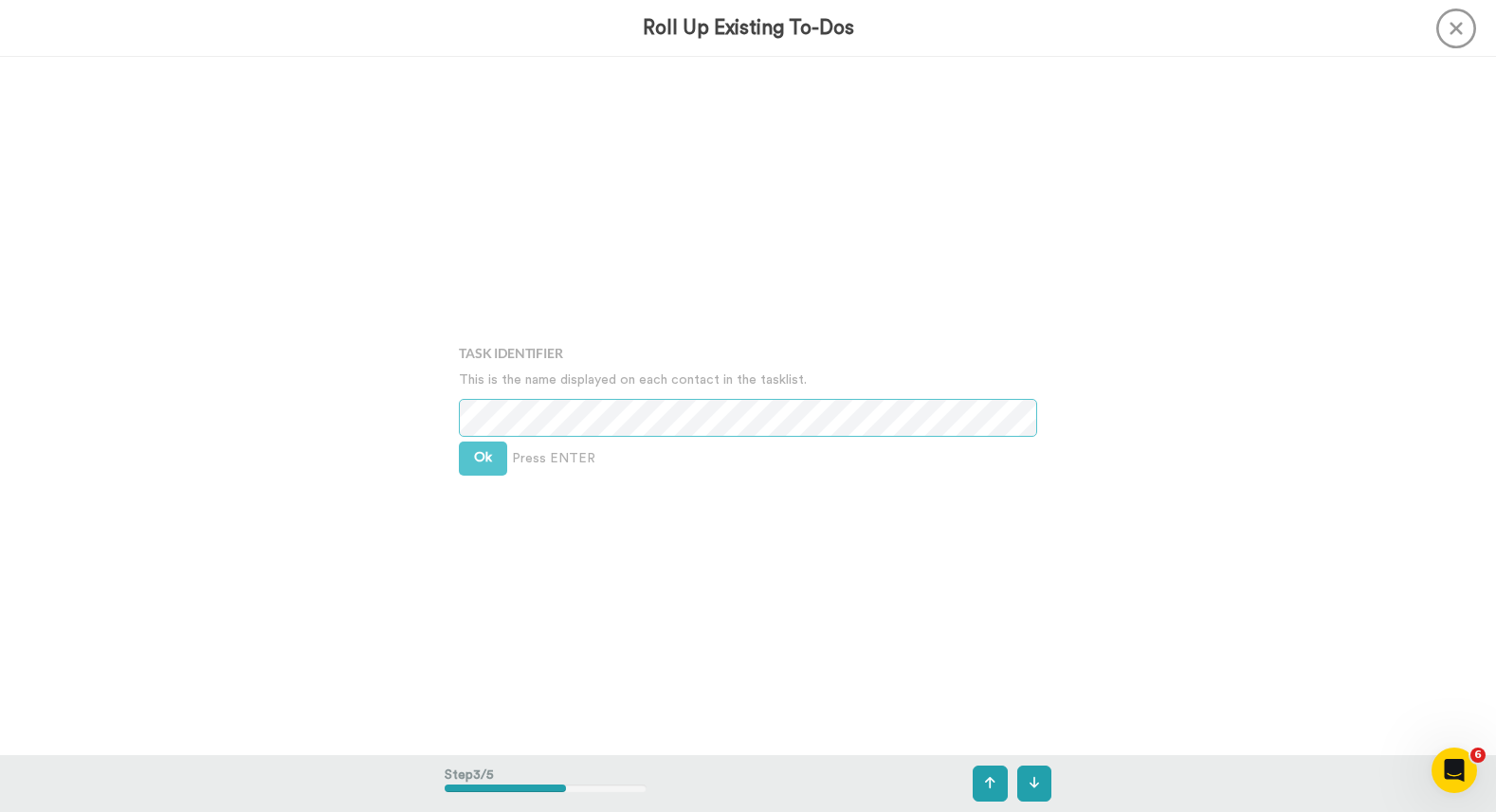
scroll to position [1397, 0]
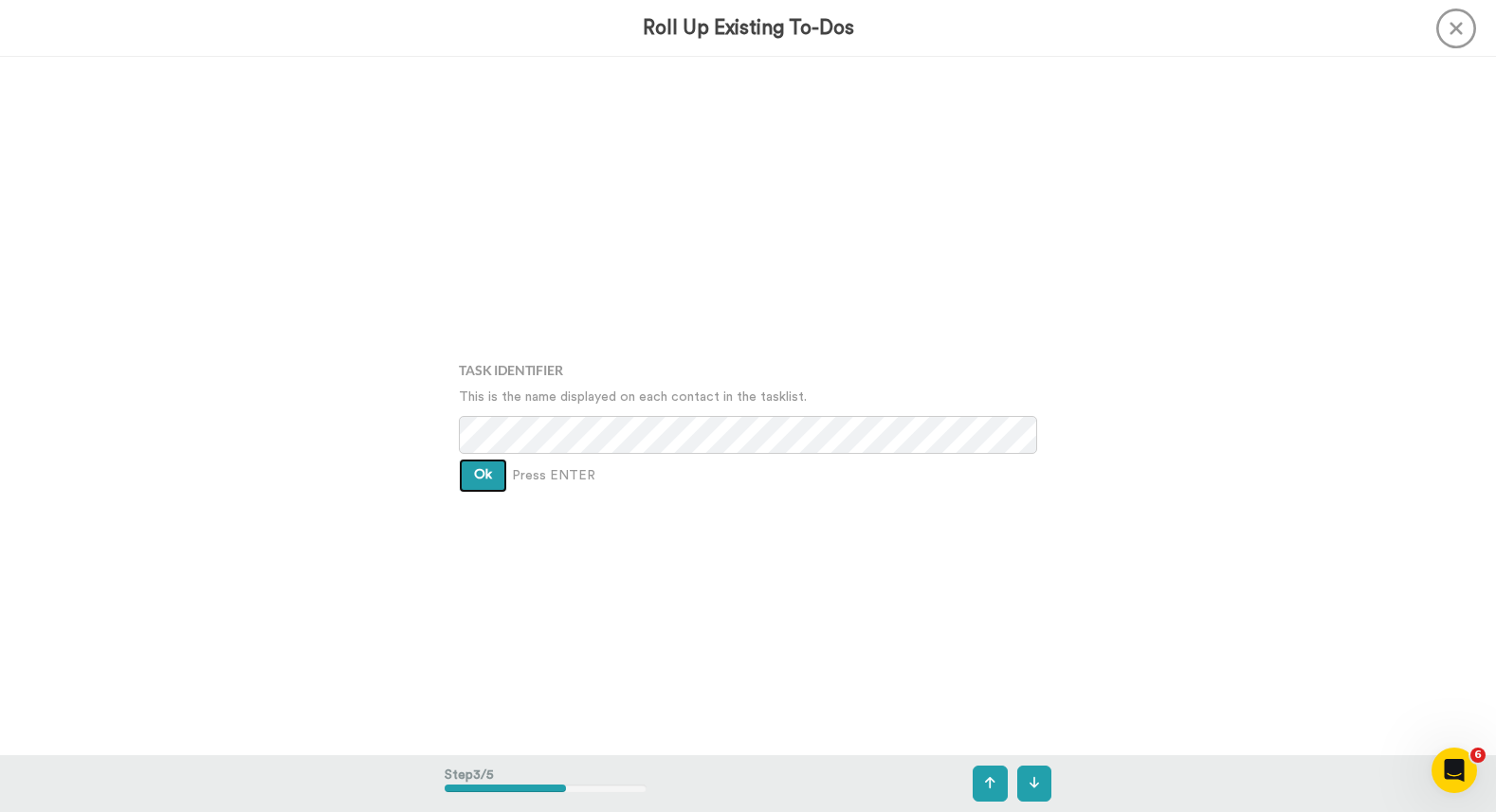
click at [477, 479] on span "Ok" at bounding box center [482, 474] width 18 height 13
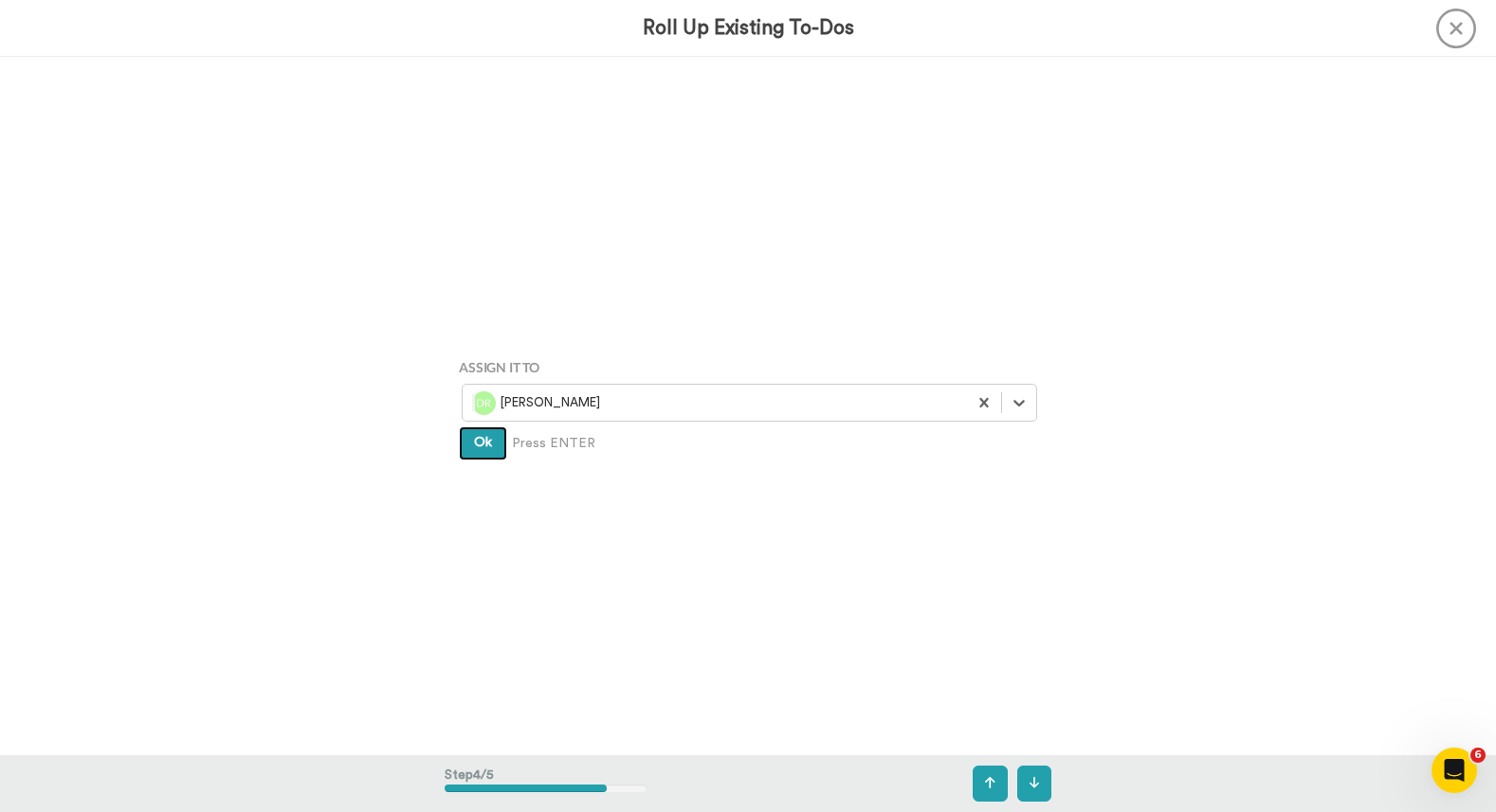
click at [480, 448] on span "Ok" at bounding box center [482, 442] width 18 height 13
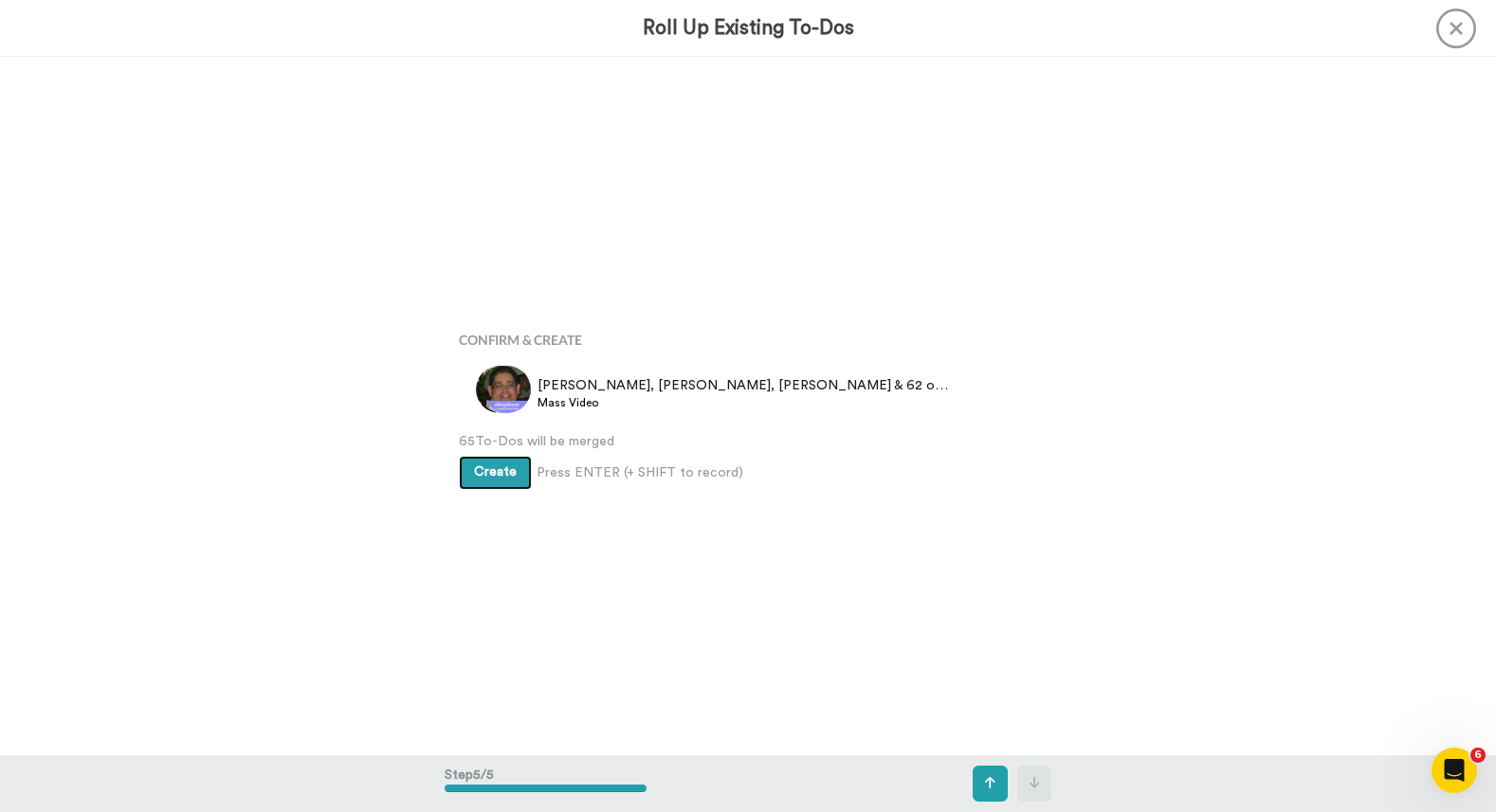
scroll to position [2792, 0]
click at [492, 471] on span "Create" at bounding box center [494, 472] width 43 height 13
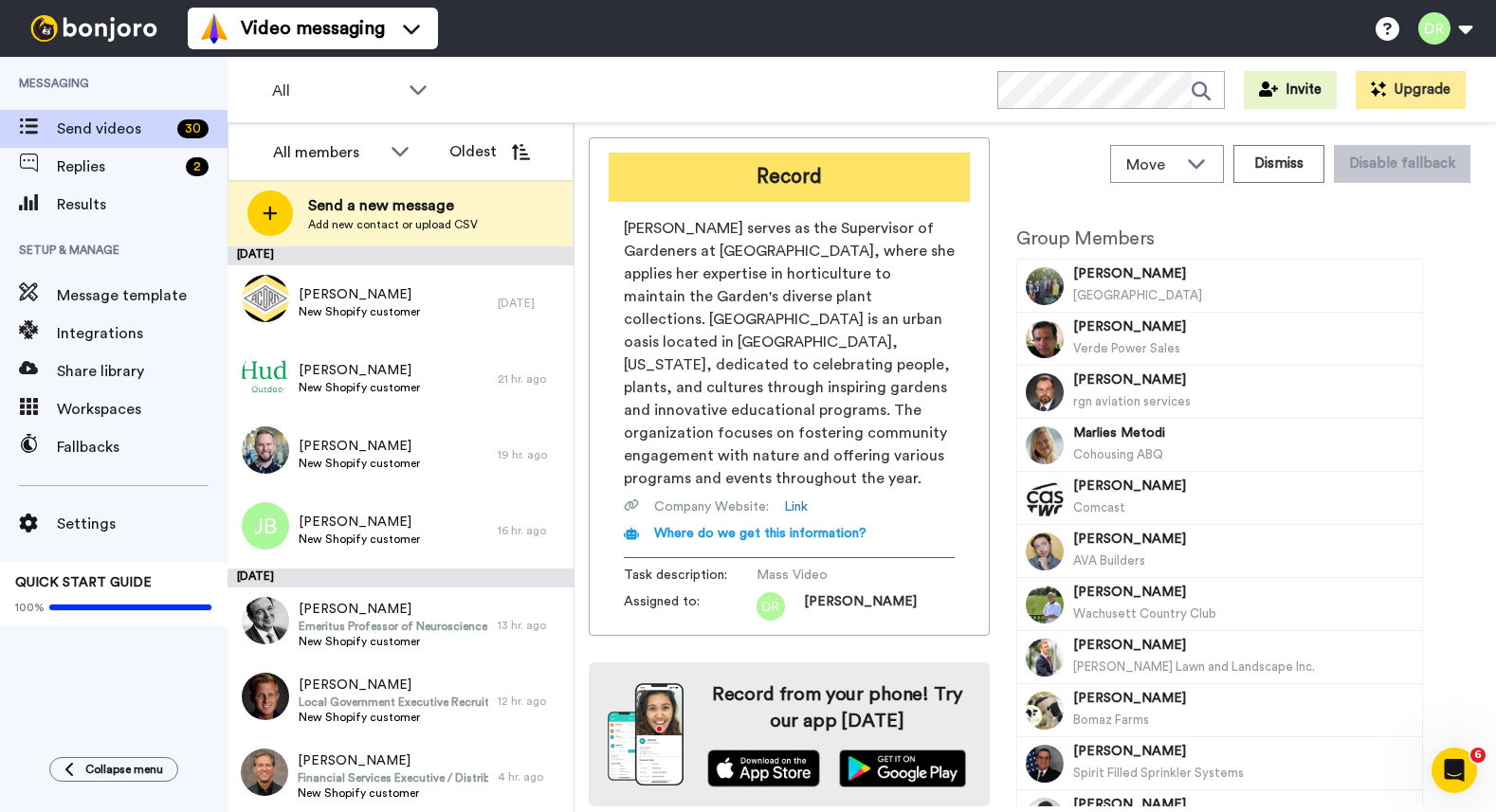
click at [855, 179] on button "Record" at bounding box center [789, 178] width 361 height 50
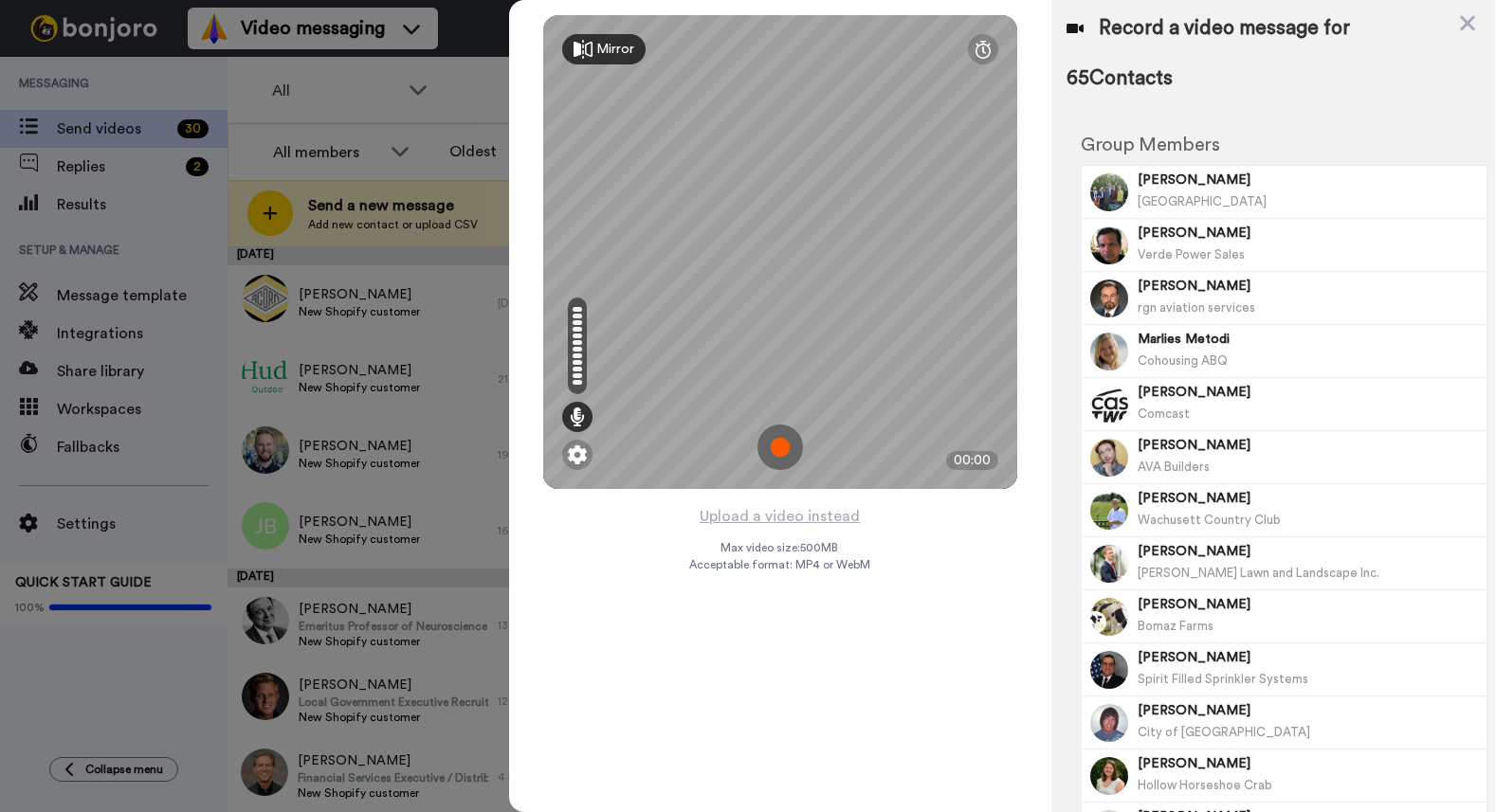
click at [781, 446] on img at bounding box center [780, 448] width 46 height 46
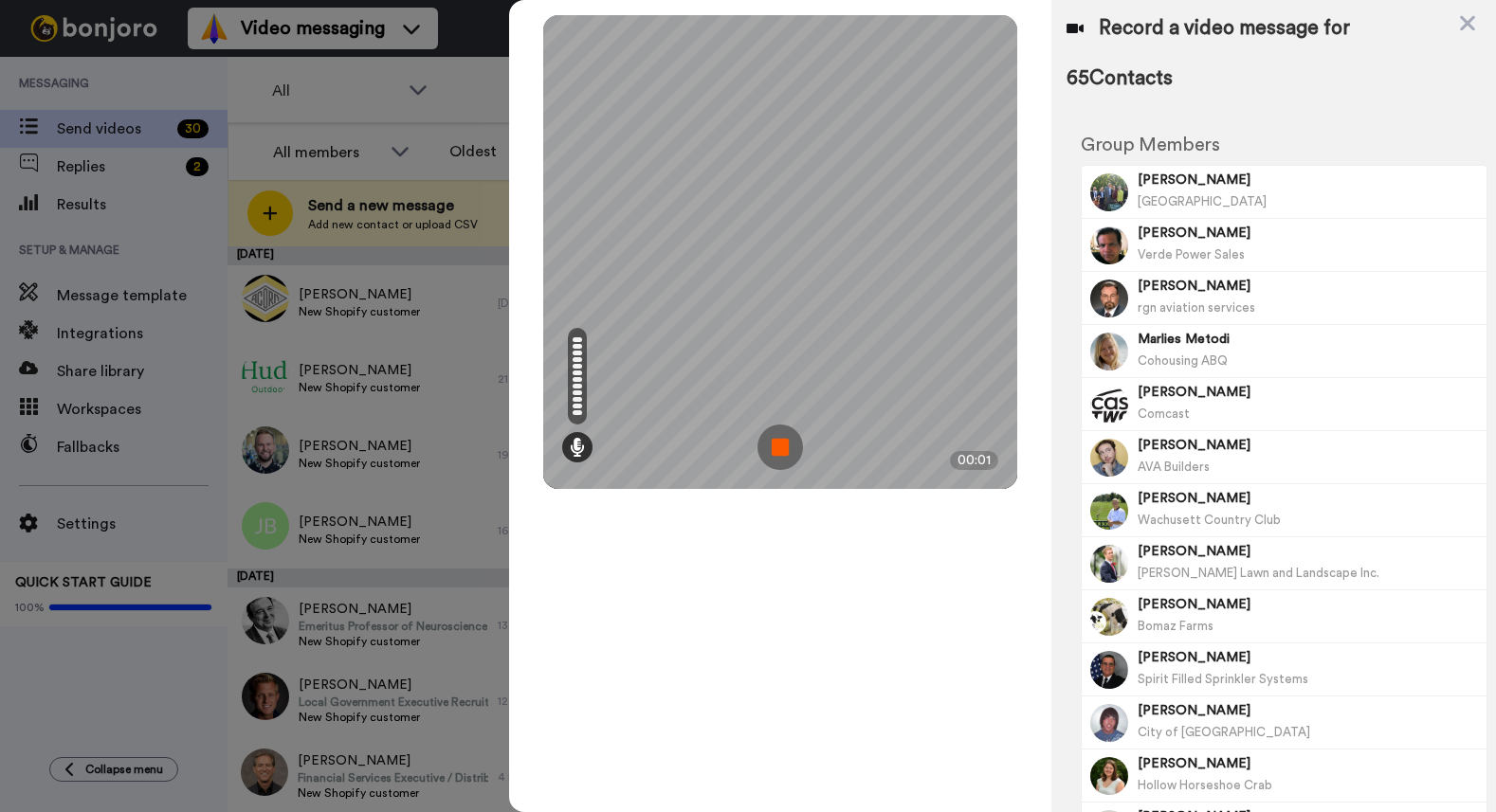
click at [781, 446] on img at bounding box center [780, 448] width 46 height 46
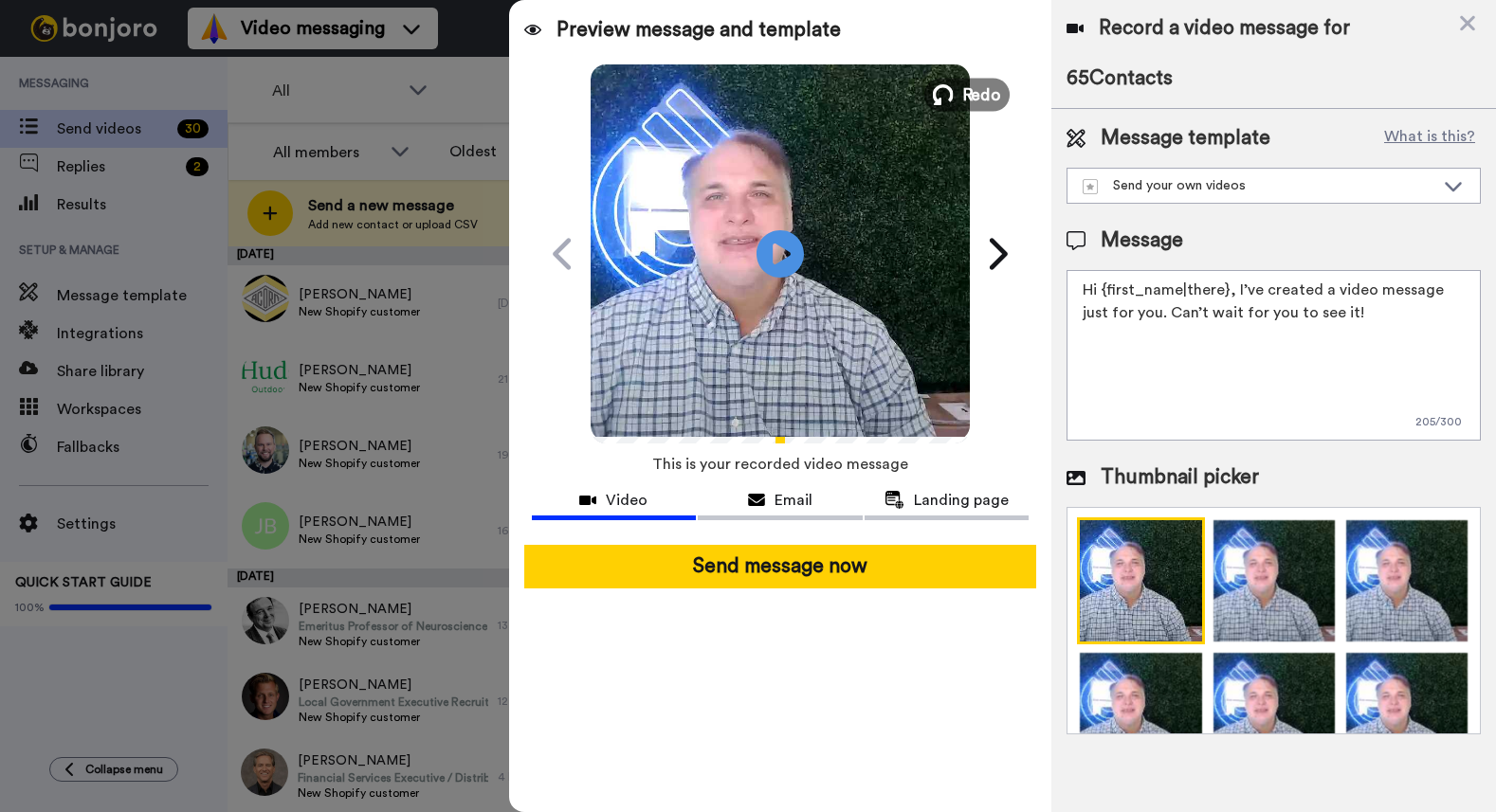
click at [977, 88] on span "Redo" at bounding box center [981, 93] width 40 height 25
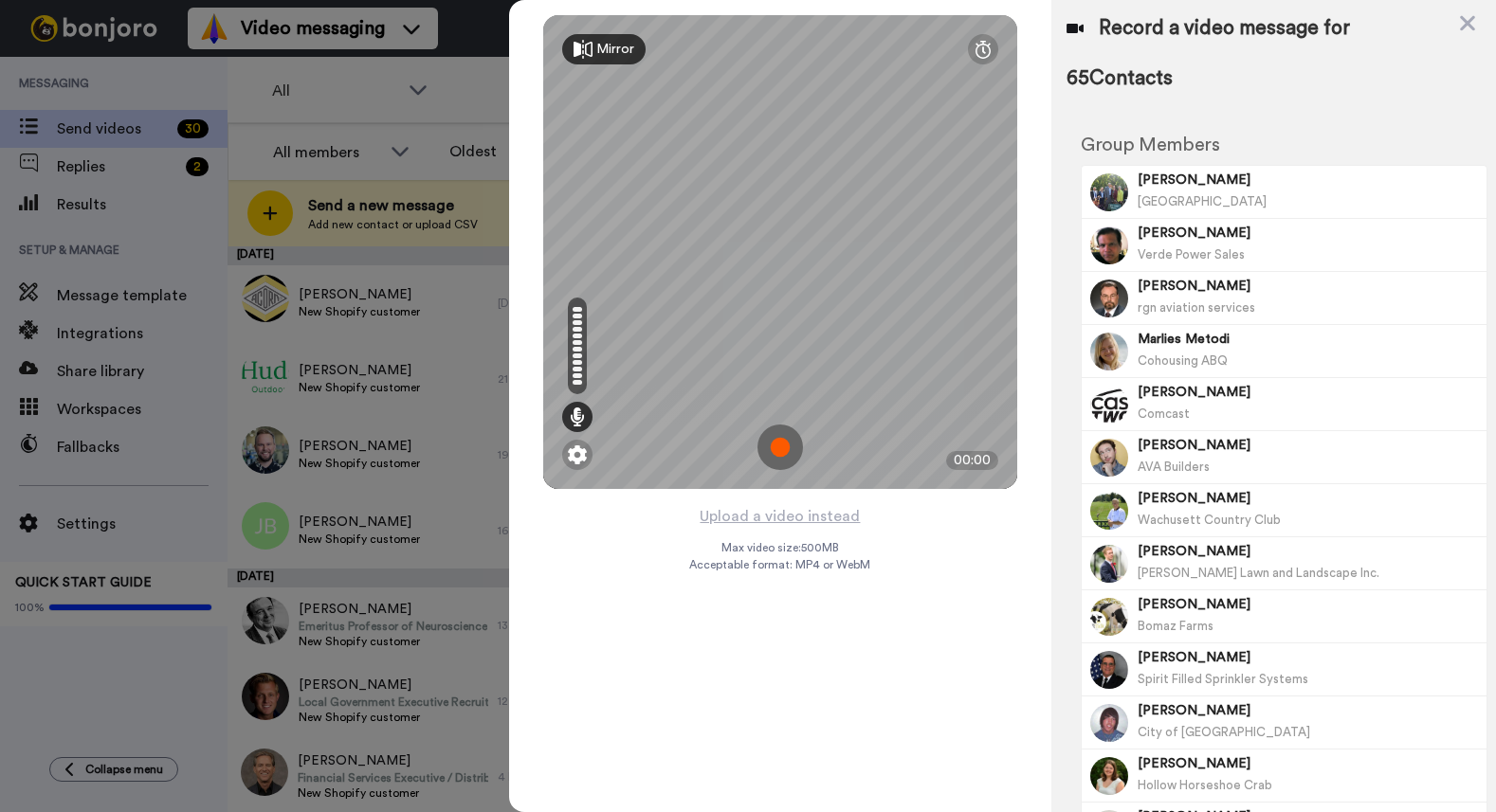
click at [783, 447] on img at bounding box center [780, 448] width 46 height 46
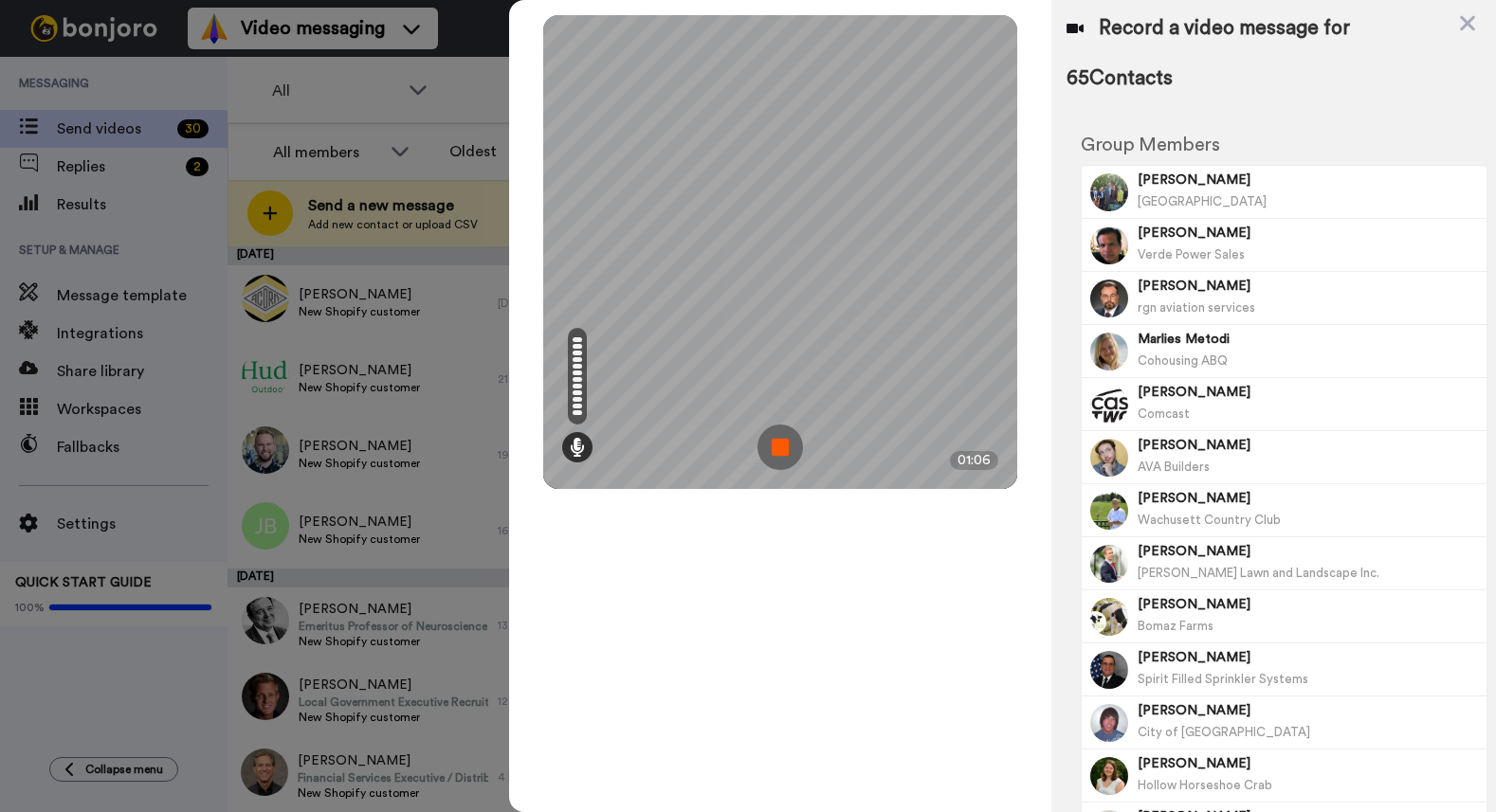
click at [783, 447] on img at bounding box center [780, 448] width 46 height 46
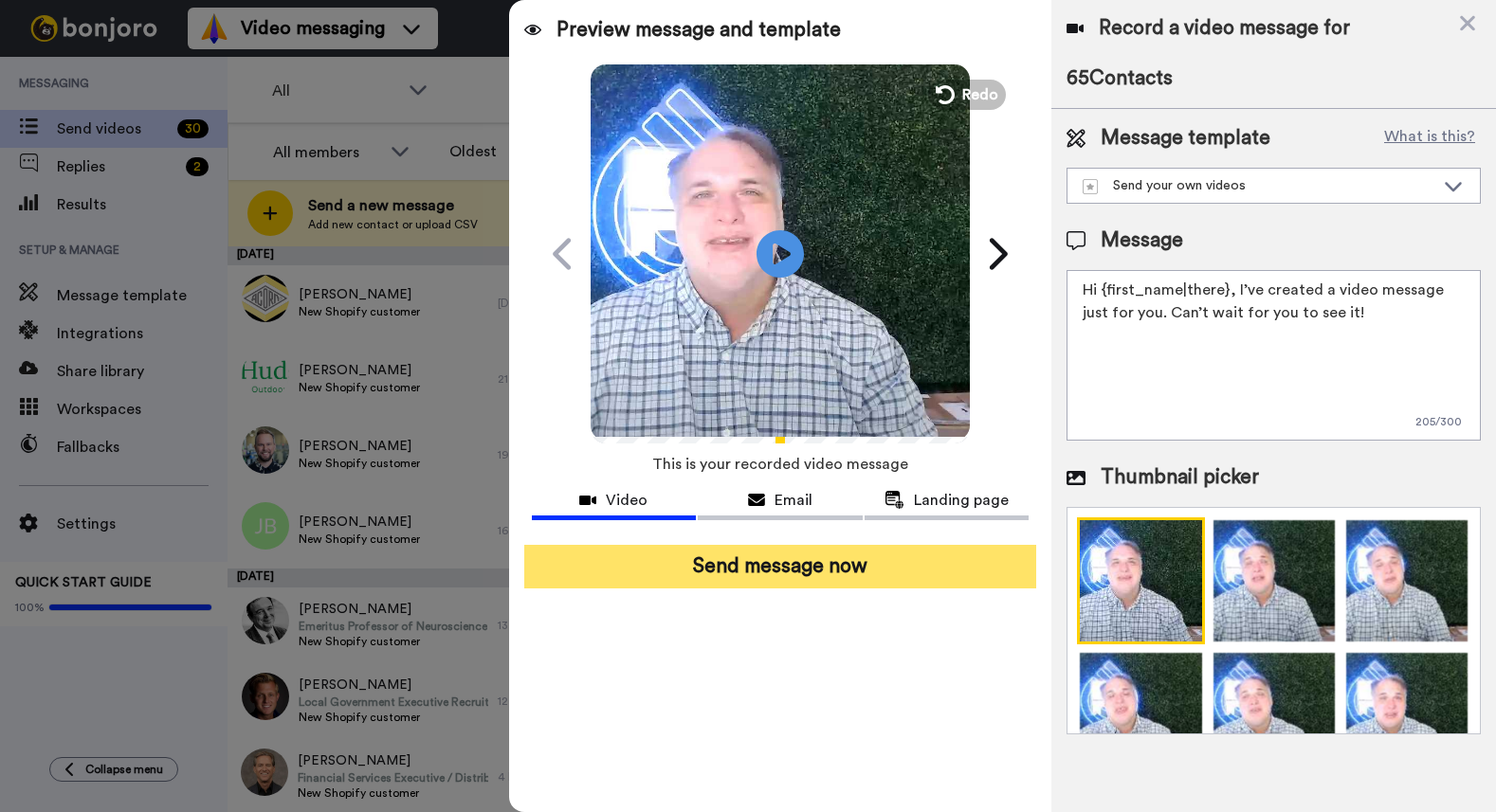
click at [777, 570] on button "Send message now" at bounding box center [780, 567] width 513 height 44
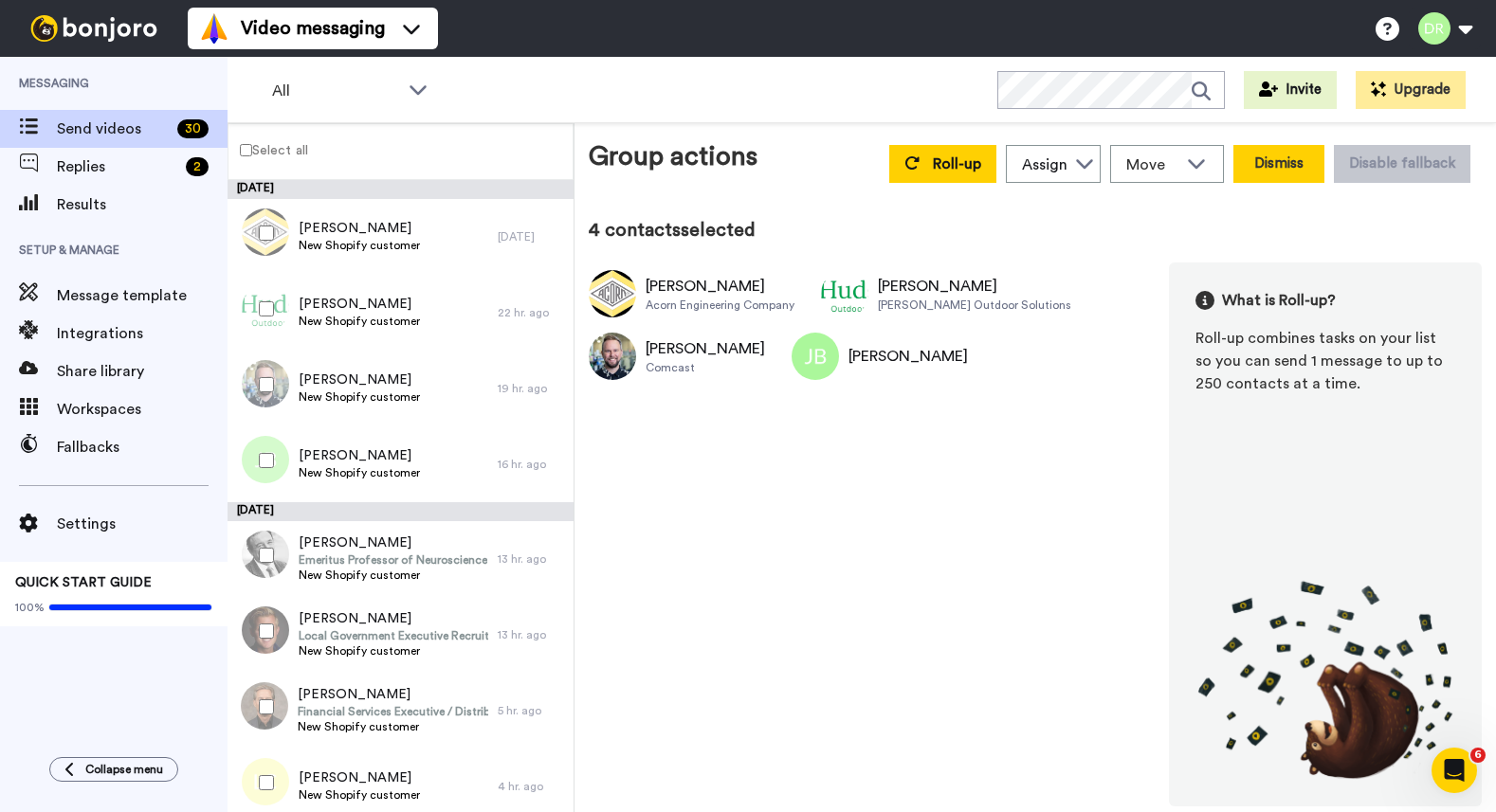
click at [1301, 166] on button "Dismiss" at bounding box center [1279, 164] width 91 height 38
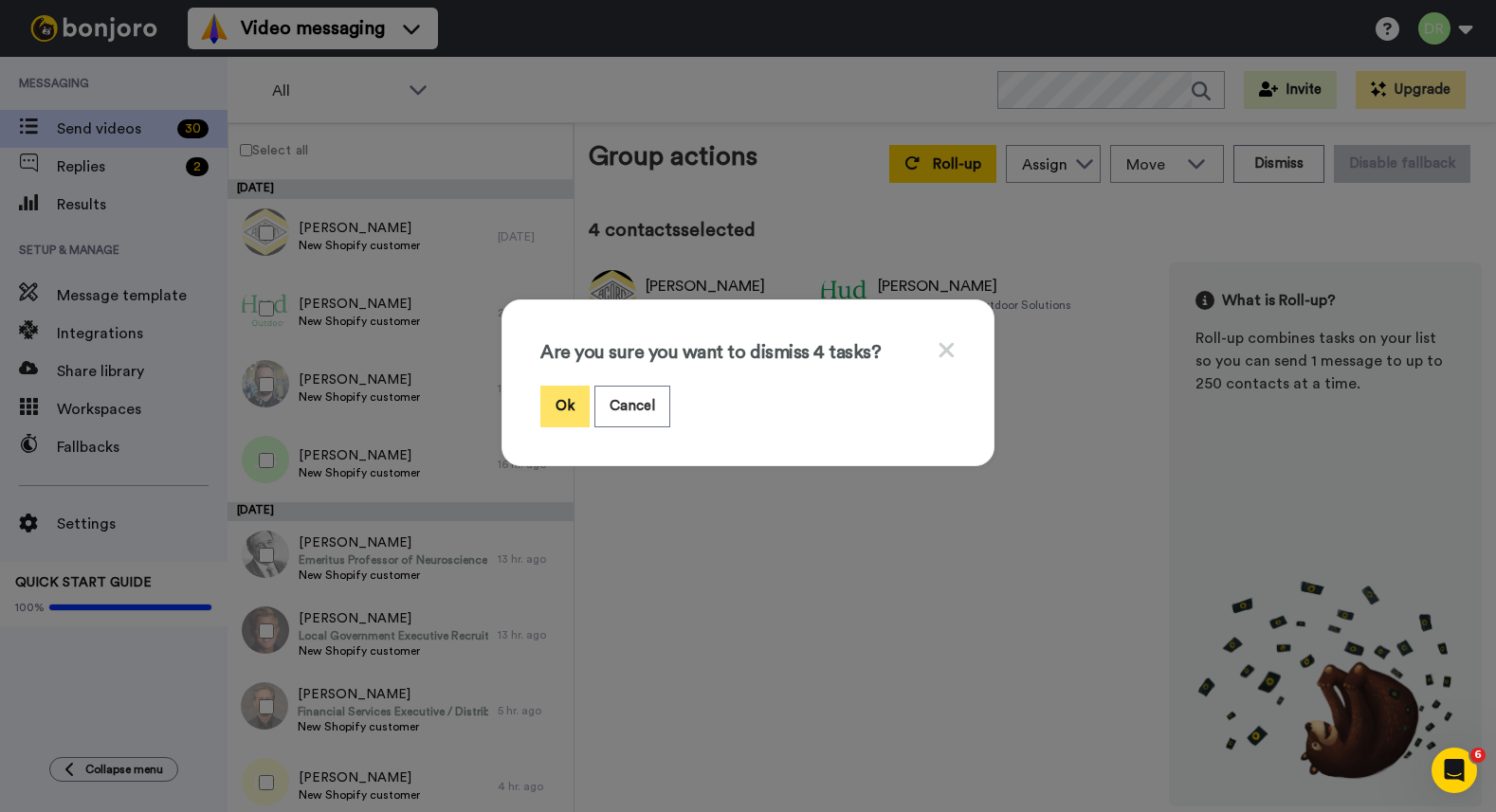
click at [570, 401] on button "Ok" at bounding box center [565, 406] width 50 height 41
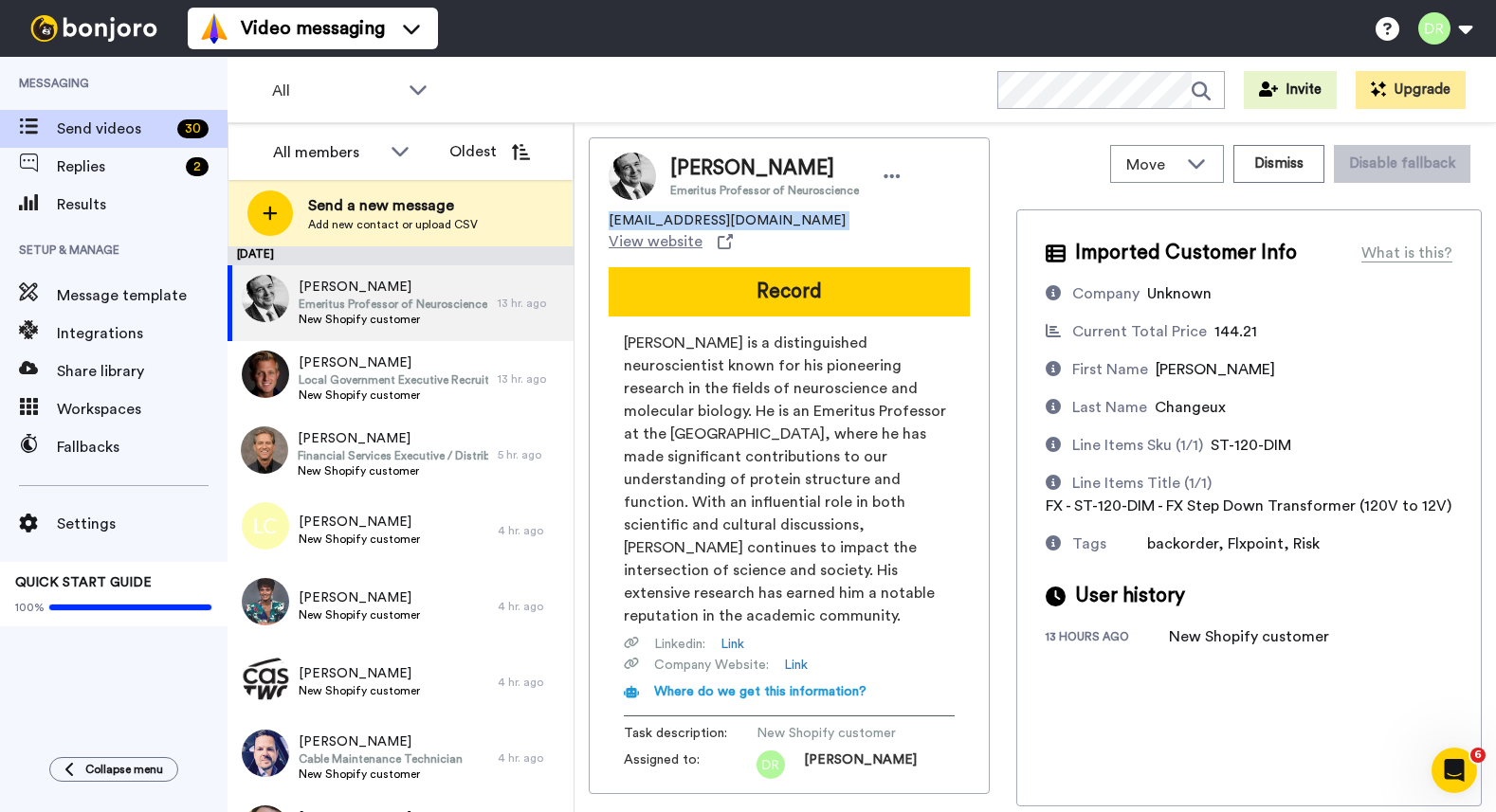
drag, startPoint x: 773, startPoint y: 219, endPoint x: 568, endPoint y: 178, distance: 209.1
click at [604, 220] on div "[PERSON_NAME] Emeritus Professor of Neuroscience [EMAIL_ADDRESS][DOMAIN_NAME] V…" at bounding box center [789, 466] width 401 height 657
